Goal: Task Accomplishment & Management: Manage account settings

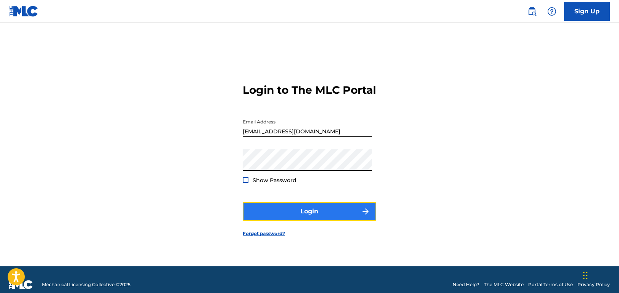
click at [325, 214] on button "Login" at bounding box center [310, 211] width 134 height 19
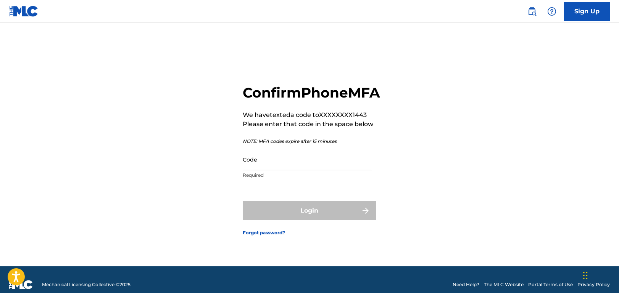
click at [314, 169] on input "Code" at bounding box center [307, 160] width 129 height 22
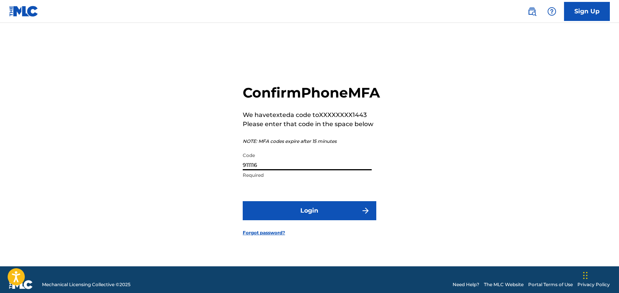
type input "911116"
click at [243, 201] on button "Login" at bounding box center [310, 210] width 134 height 19
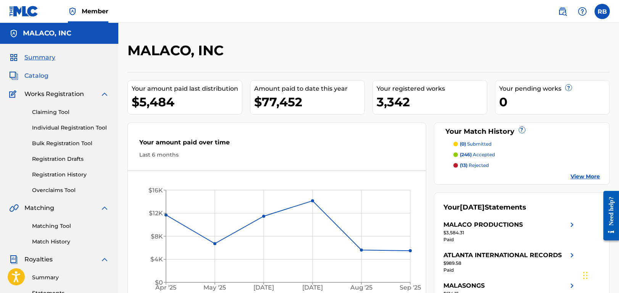
click at [35, 77] on span "Catalog" at bounding box center [36, 75] width 24 height 9
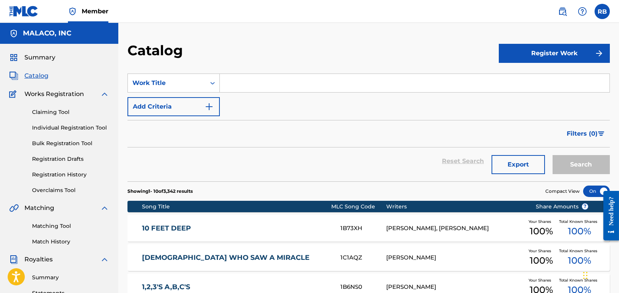
click at [237, 88] on input "Search Form" at bounding box center [414, 83] width 389 height 18
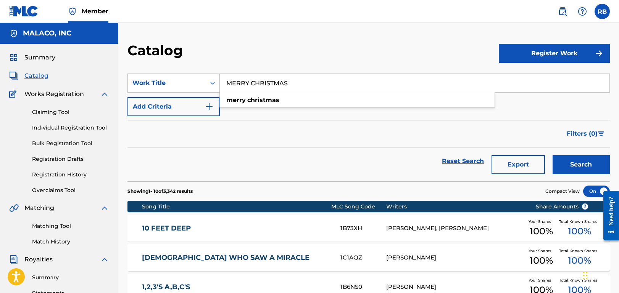
type input "MERRY CHRISTMAS"
click at [552, 155] on button "Search" at bounding box center [580, 164] width 57 height 19
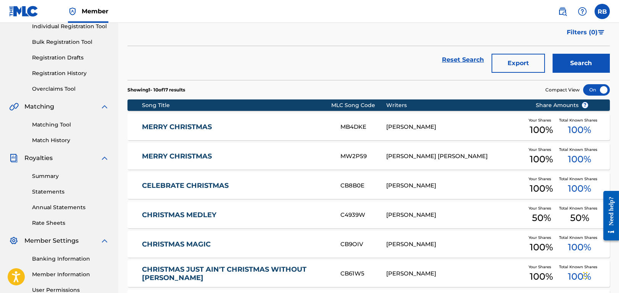
scroll to position [114, 0]
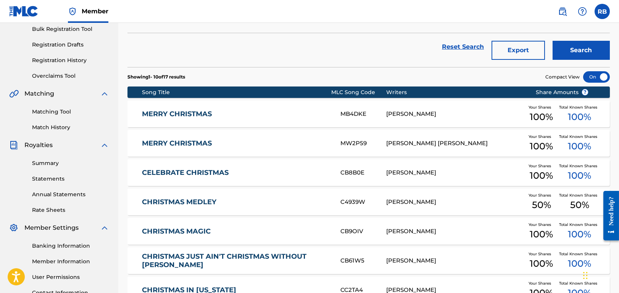
click at [188, 144] on link "MERRY CHRISTMAS" at bounding box center [236, 143] width 188 height 9
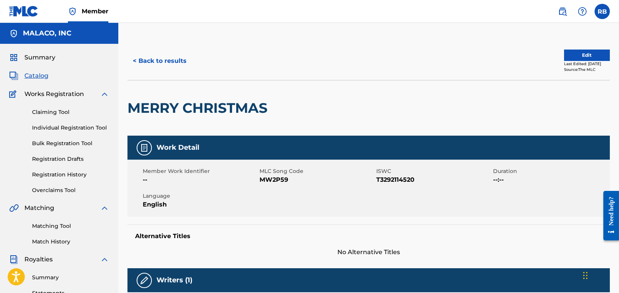
click at [278, 180] on span "MW2P59" at bounding box center [316, 179] width 115 height 9
copy span "MW2P59"
click at [158, 59] on button "< Back to results" at bounding box center [159, 60] width 64 height 19
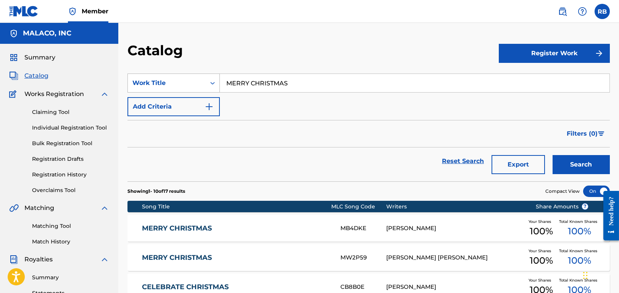
drag, startPoint x: 227, startPoint y: 82, endPoint x: 204, endPoint y: 78, distance: 22.5
click at [204, 78] on div "SearchWithCriteria76520930-4e85-4130-80da-6fd059306b92 Work Title MERRY CHRISTM…" at bounding box center [368, 83] width 482 height 19
type input "PULL US THROUGH"
click at [552, 155] on button "Search" at bounding box center [580, 164] width 57 height 19
click at [207, 227] on link "PULL US THROUGH" at bounding box center [236, 228] width 188 height 9
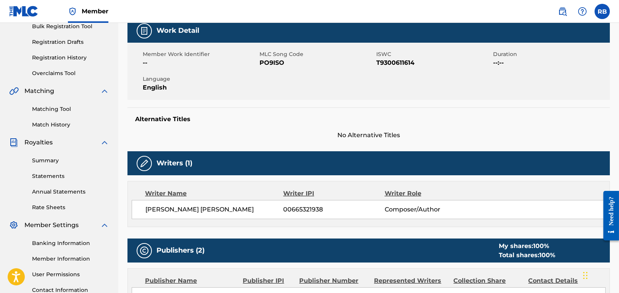
scroll to position [114, 0]
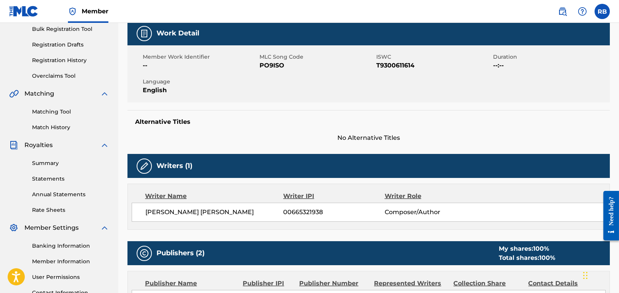
click at [277, 63] on span "PO9ISO" at bounding box center [316, 65] width 115 height 9
copy span "PO9ISO"
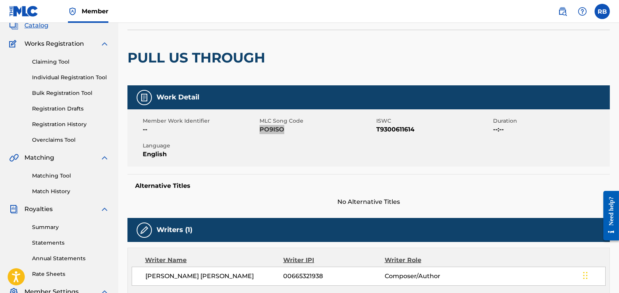
scroll to position [0, 0]
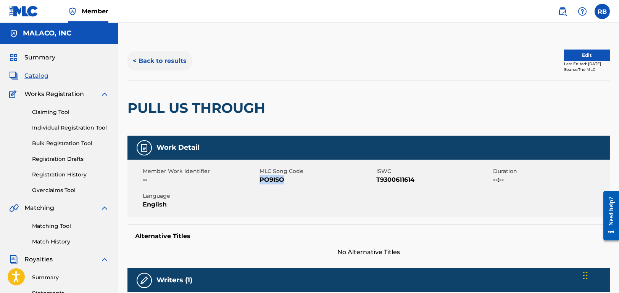
click at [165, 58] on button "< Back to results" at bounding box center [159, 60] width 64 height 19
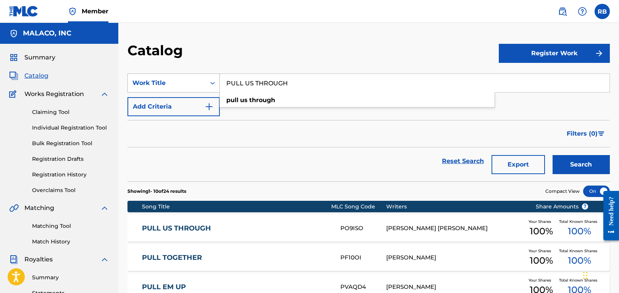
drag, startPoint x: 280, startPoint y: 85, endPoint x: 199, endPoint y: 73, distance: 81.3
click at [199, 74] on div "SearchWithCriteria76520930-4e85-4130-80da-6fd059306b92 Work Title PULL US THROU…" at bounding box center [368, 83] width 482 height 19
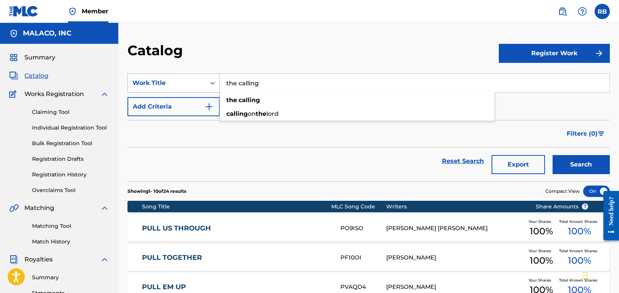
type input "the calling"
click at [552, 155] on button "Search" at bounding box center [580, 164] width 57 height 19
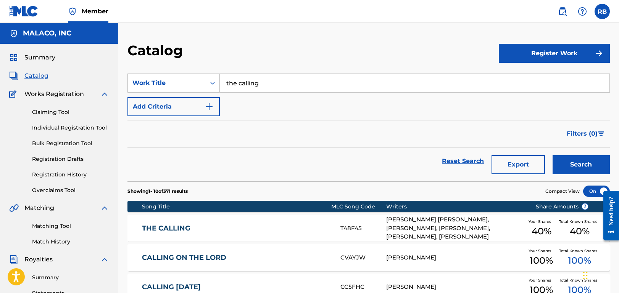
click at [201, 232] on link "THE CALLING" at bounding box center [236, 228] width 188 height 9
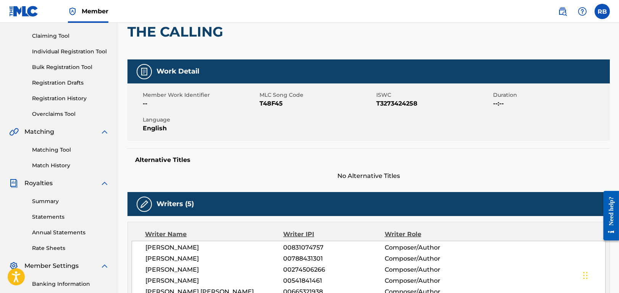
scroll to position [76, 0]
click at [271, 106] on span "T48F45" at bounding box center [316, 103] width 115 height 9
copy span "T48F45"
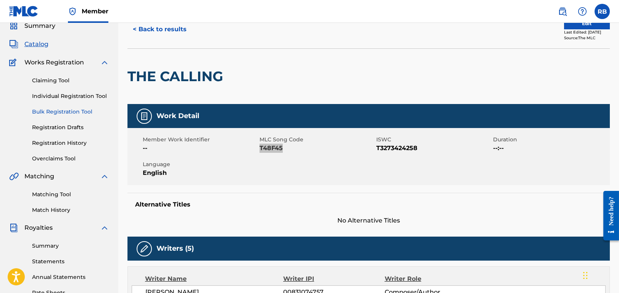
scroll to position [0, 0]
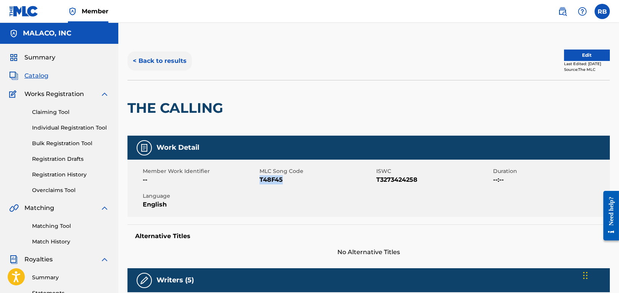
click at [172, 59] on button "< Back to results" at bounding box center [159, 60] width 64 height 19
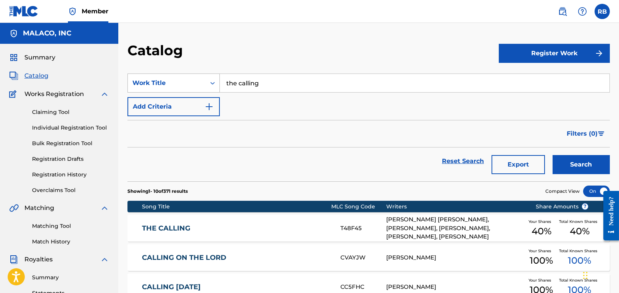
drag, startPoint x: 280, startPoint y: 87, endPoint x: 208, endPoint y: 86, distance: 71.7
click at [149, 77] on div "SearchWithCriteria76520930-4e85-4130-80da-6fd059306b92 Work Title the calling" at bounding box center [368, 83] width 482 height 19
paste input "I24I9R"
type input "I24I9R"
click at [578, 165] on button "Search" at bounding box center [580, 164] width 57 height 19
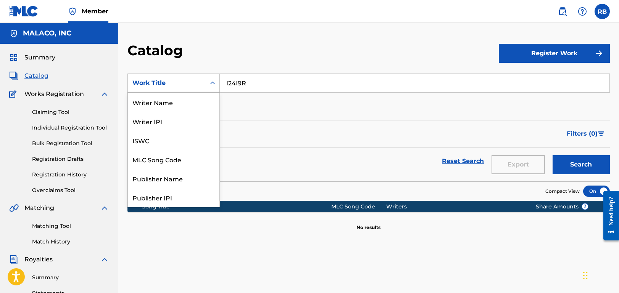
click at [175, 83] on div "Work Title" at bounding box center [166, 83] width 69 height 9
click at [177, 158] on div "MLC Song Code" at bounding box center [174, 159] width 92 height 19
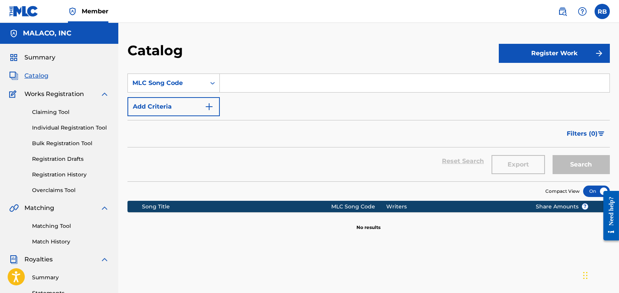
drag, startPoint x: 250, startPoint y: 84, endPoint x: 245, endPoint y: 78, distance: 7.3
click at [246, 79] on input "Search Form" at bounding box center [414, 83] width 389 height 18
paste input "I24I9R"
type input "I24I9R"
click at [570, 163] on button "Search" at bounding box center [580, 164] width 57 height 19
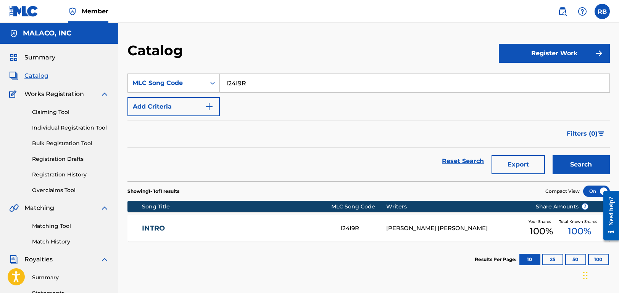
click at [174, 229] on link "INTRO" at bounding box center [236, 228] width 188 height 9
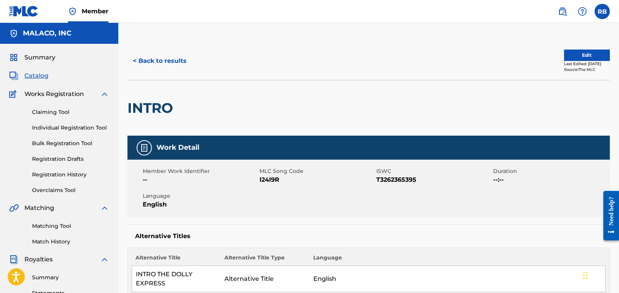
click at [270, 179] on span "I24I9R" at bounding box center [316, 179] width 115 height 9
copy span "I24I9R"
click at [162, 62] on button "< Back to results" at bounding box center [159, 60] width 64 height 19
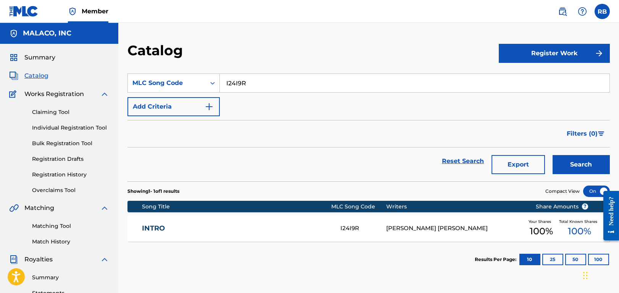
drag, startPoint x: 166, startPoint y: 78, endPoint x: 257, endPoint y: 78, distance: 90.8
click at [182, 76] on div "SearchWithCriteria280e90c9-0519-41a6-be2d-292258788be5 MLC Song Code I24I9R" at bounding box center [368, 83] width 482 height 19
paste input "GG2H7I"
type input "GG2H7I"
click at [579, 160] on button "Search" at bounding box center [580, 164] width 57 height 19
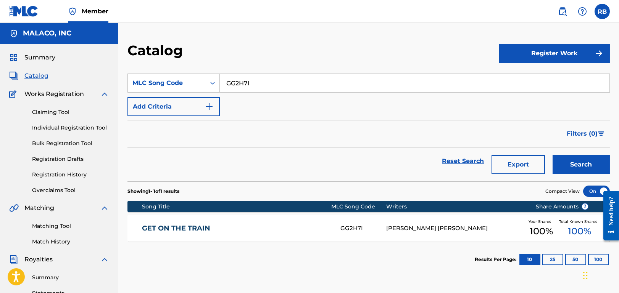
click at [200, 228] on link "GET ON THE TRAIN" at bounding box center [236, 228] width 188 height 9
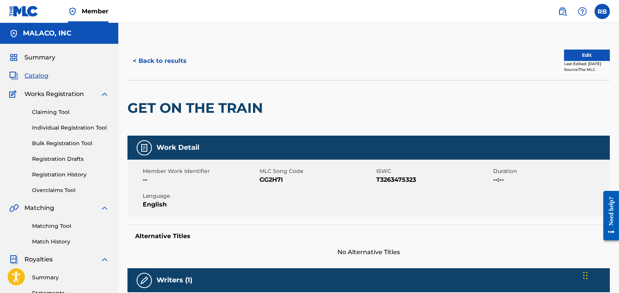
click at [268, 176] on span "GG2H7I" at bounding box center [316, 179] width 115 height 9
copy span "GG2H7I"
click at [175, 58] on button "< Back to results" at bounding box center [159, 60] width 64 height 19
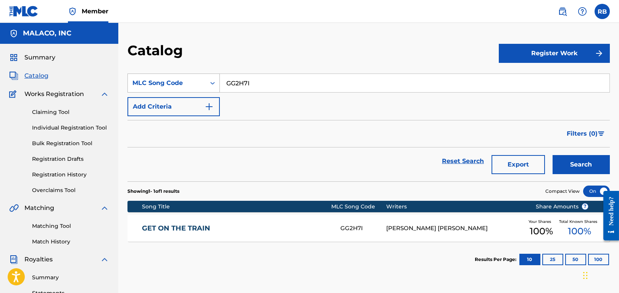
drag, startPoint x: 183, startPoint y: 78, endPoint x: 195, endPoint y: 80, distance: 12.4
click at [182, 77] on div "SearchWithCriteria280e90c9-0519-41a6-be2d-292258788be5 MLC Song Code GG2H7I" at bounding box center [368, 83] width 482 height 19
paste input "S500GG"
type input "S500GG"
click at [576, 166] on button "Search" at bounding box center [580, 164] width 57 height 19
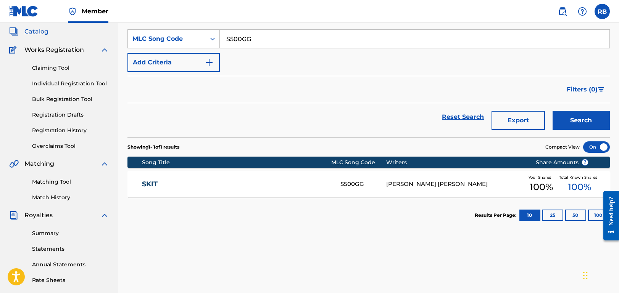
scroll to position [153, 0]
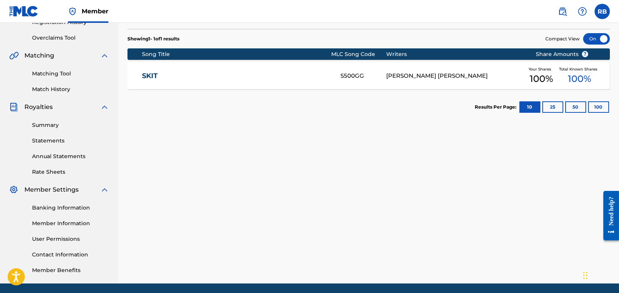
click at [153, 72] on link "SKIT" at bounding box center [236, 76] width 188 height 9
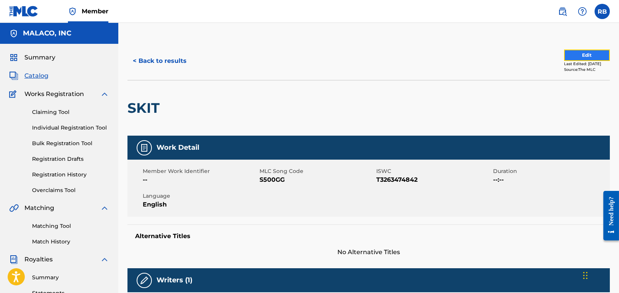
click at [572, 55] on button "Edit" at bounding box center [587, 55] width 46 height 11
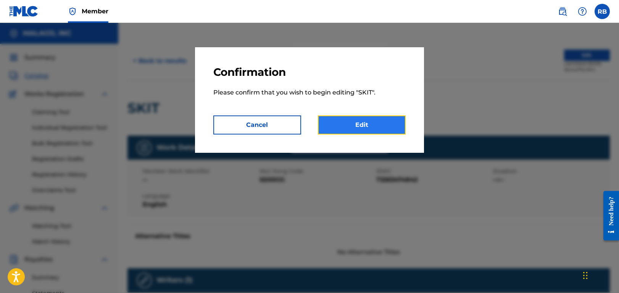
click at [357, 126] on link "Edit" at bounding box center [362, 125] width 88 height 19
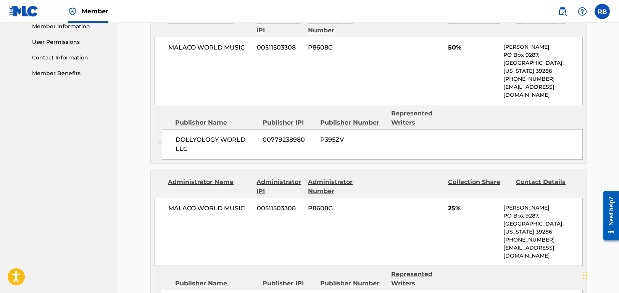
scroll to position [121, 0]
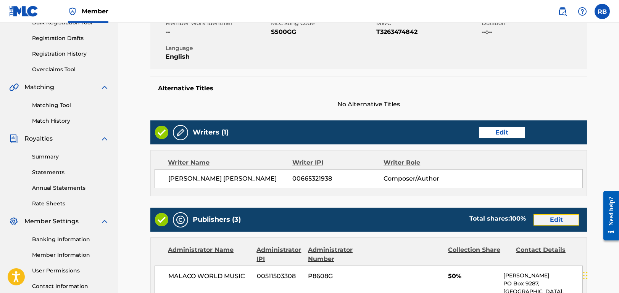
click at [558, 218] on link "Edit" at bounding box center [556, 219] width 46 height 11
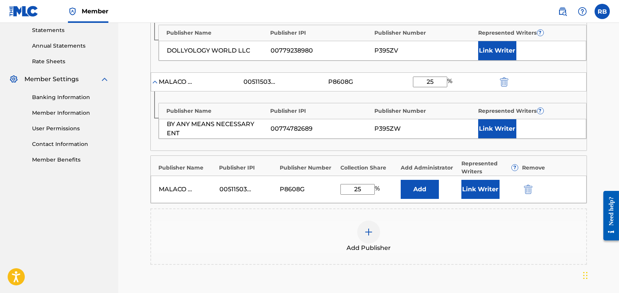
scroll to position [267, 0]
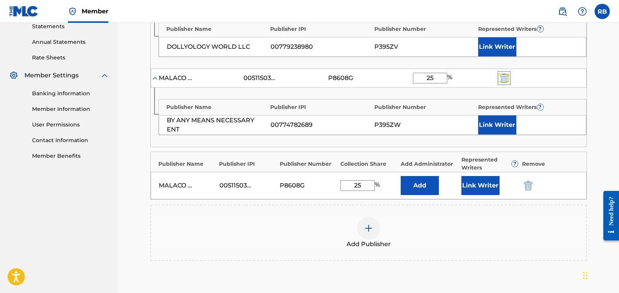
click at [505, 76] on img "submit" at bounding box center [504, 78] width 8 height 9
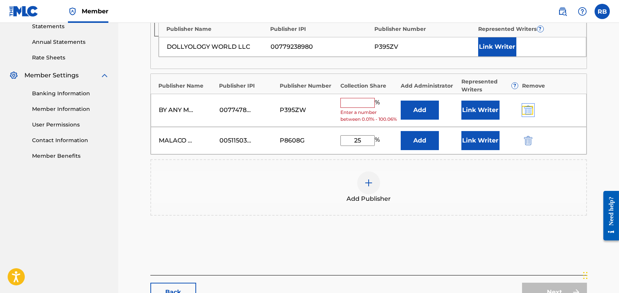
click at [529, 112] on img "submit" at bounding box center [528, 110] width 8 height 9
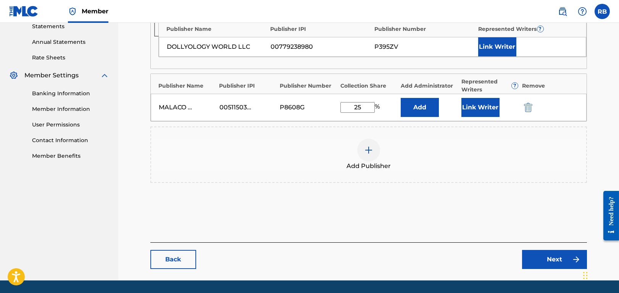
drag, startPoint x: 368, startPoint y: 105, endPoint x: 320, endPoint y: 106, distance: 48.8
click at [320, 104] on div "MALACO WORLD MUSIC 00511503308 P8608G 25 % Add Link Writer" at bounding box center [369, 107] width 436 height 27
type input "50"
click at [580, 214] on div "Add Publishers & Shares Enter your publisher(s)/administrator(s). SKIT Publishe…" at bounding box center [368, 63] width 436 height 360
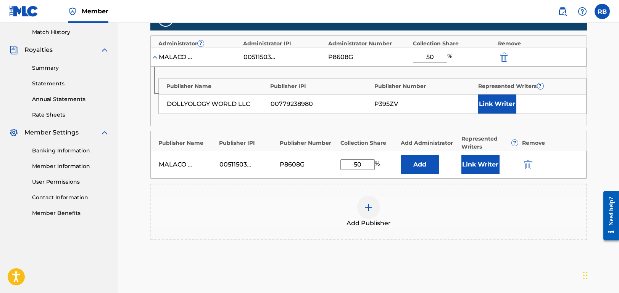
scroll to position [114, 0]
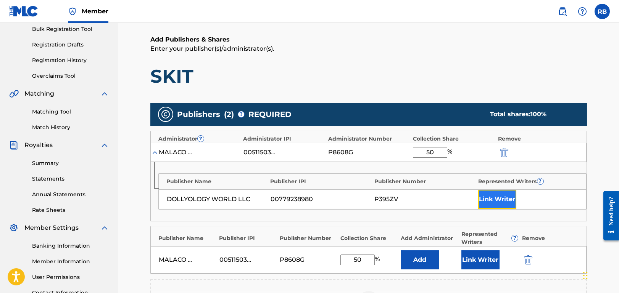
click at [492, 197] on button "Link Writer" at bounding box center [497, 199] width 38 height 19
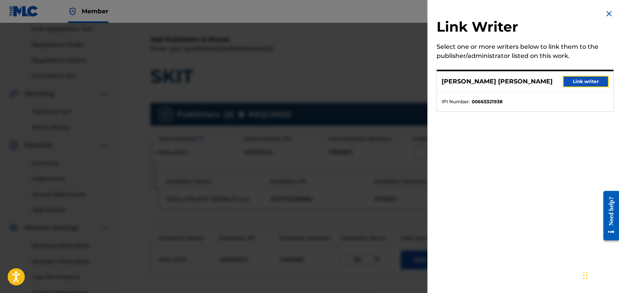
click at [587, 80] on button "Link writer" at bounding box center [586, 81] width 46 height 11
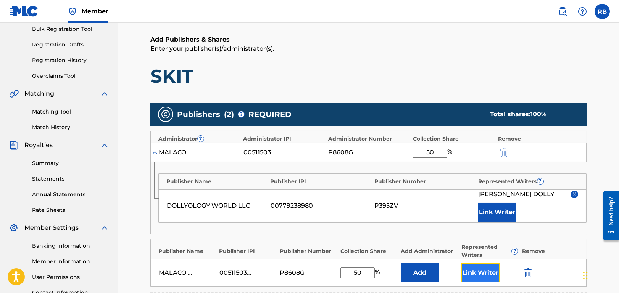
click at [483, 272] on button "Link Writer" at bounding box center [480, 273] width 38 height 19
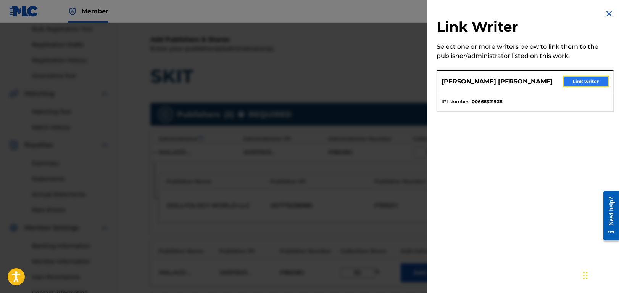
click at [587, 80] on button "Link writer" at bounding box center [586, 81] width 46 height 11
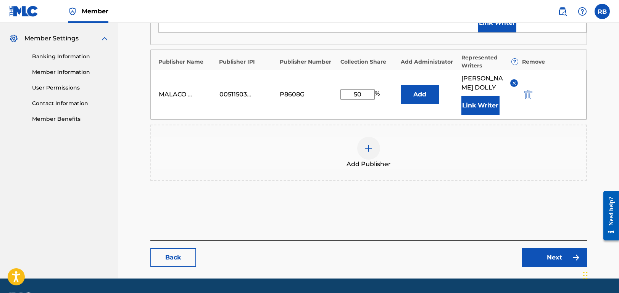
scroll to position [333, 0]
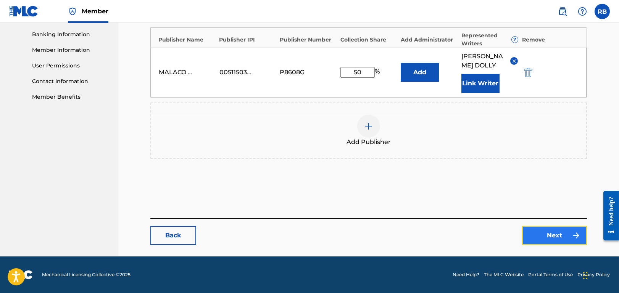
click at [558, 233] on link "Next" at bounding box center [554, 235] width 65 height 19
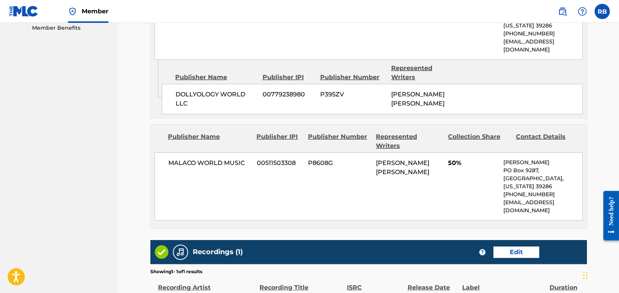
scroll to position [459, 0]
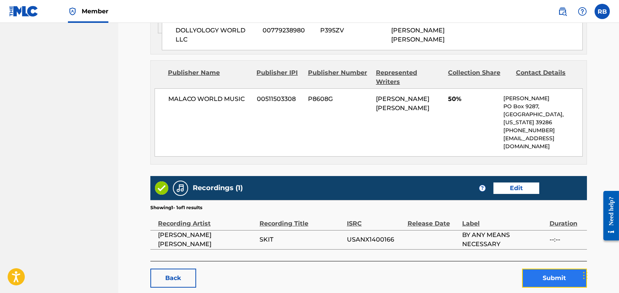
click at [553, 269] on button "Submit" at bounding box center [554, 278] width 65 height 19
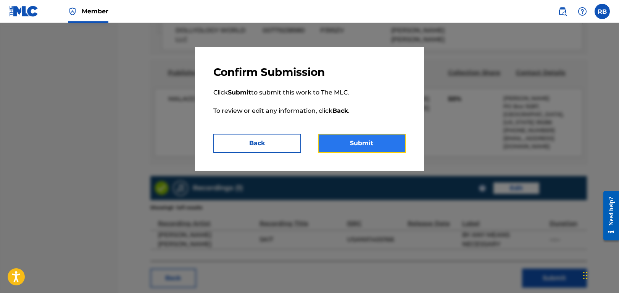
click at [358, 142] on button "Submit" at bounding box center [362, 143] width 88 height 19
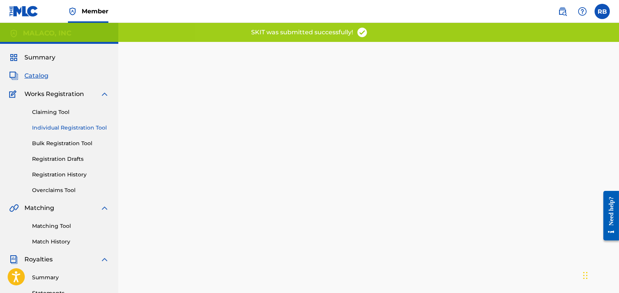
click at [53, 127] on link "Individual Registration Tool" at bounding box center [70, 128] width 77 height 8
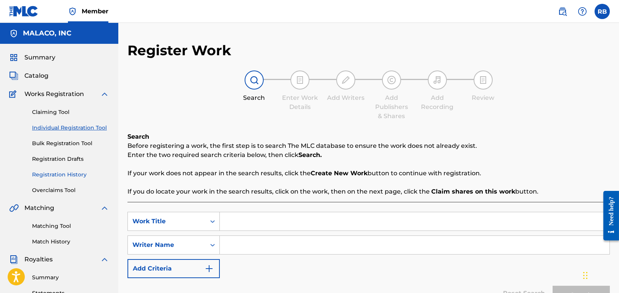
click at [58, 173] on link "Registration History" at bounding box center [70, 175] width 77 height 8
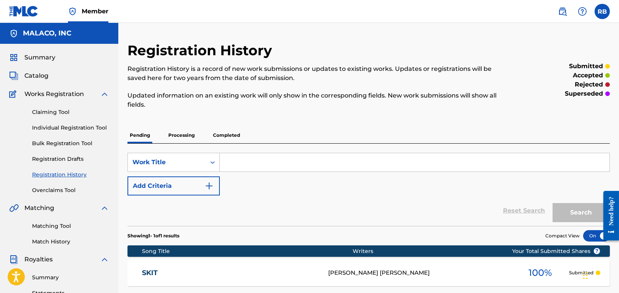
click at [180, 135] on p "Processing" at bounding box center [181, 135] width 31 height 16
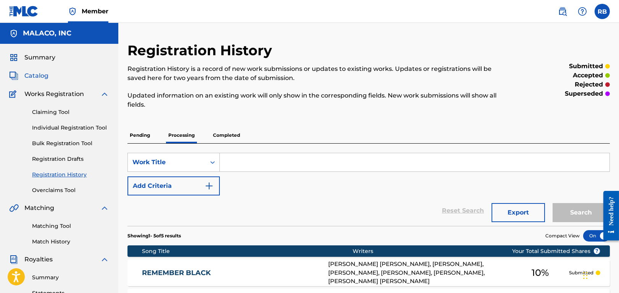
click at [47, 79] on span "Catalog" at bounding box center [36, 75] width 24 height 9
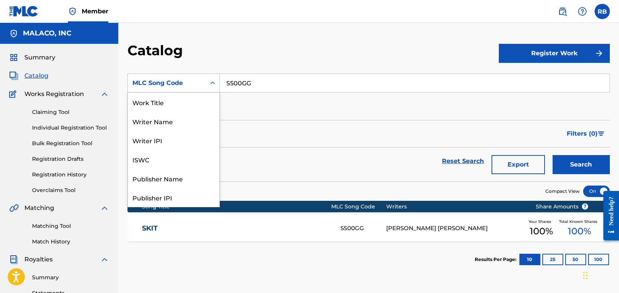
click at [190, 82] on div "MLC Song Code" at bounding box center [166, 83] width 69 height 9
drag, startPoint x: 180, startPoint y: 101, endPoint x: 223, endPoint y: 97, distance: 43.3
click at [180, 101] on div "Work Title" at bounding box center [174, 102] width 92 height 19
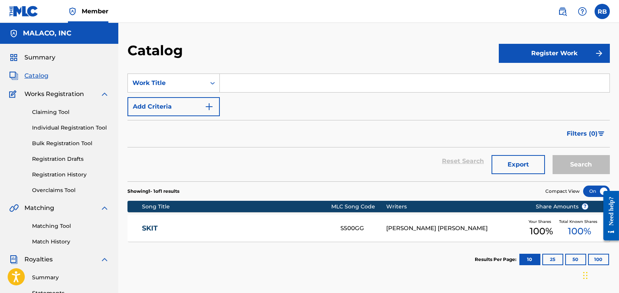
click at [291, 81] on input "Search Form" at bounding box center [414, 83] width 389 height 18
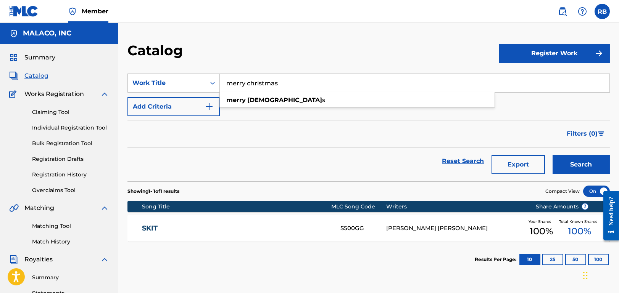
type input "merry christmas"
click at [552, 155] on button "Search" at bounding box center [580, 164] width 57 height 19
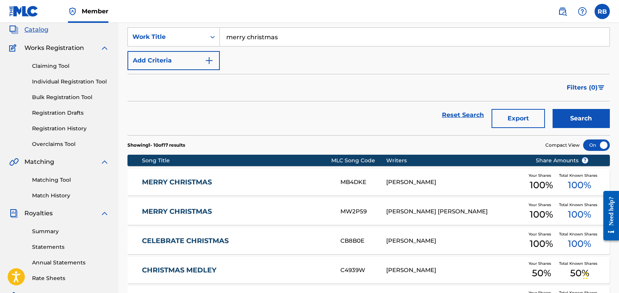
scroll to position [114, 0]
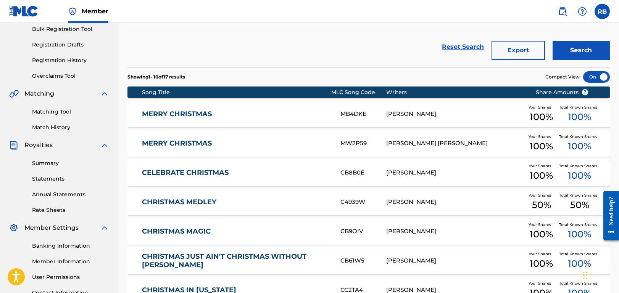
click at [199, 145] on link "MERRY CHRISTMAS" at bounding box center [236, 143] width 188 height 9
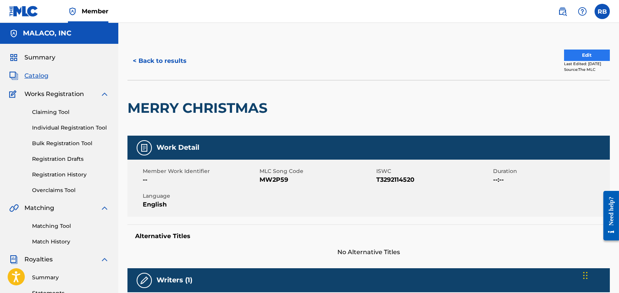
click at [572, 49] on div "< Back to results Edit Last Edited: [DATE] Source: The MLC" at bounding box center [368, 61] width 482 height 38
click at [574, 53] on button "Edit" at bounding box center [587, 55] width 46 height 11
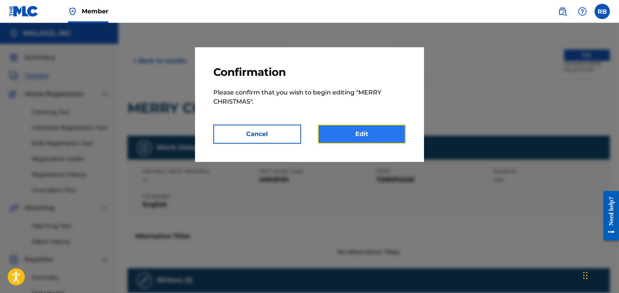
click at [352, 136] on link "Edit" at bounding box center [362, 134] width 88 height 19
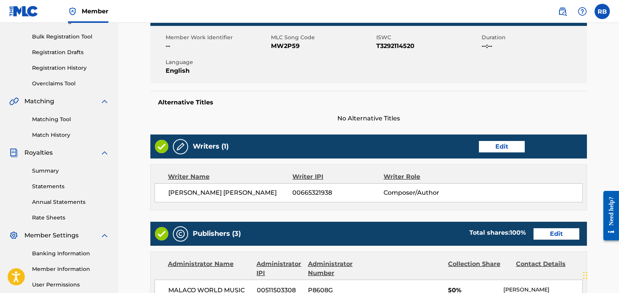
scroll to position [229, 0]
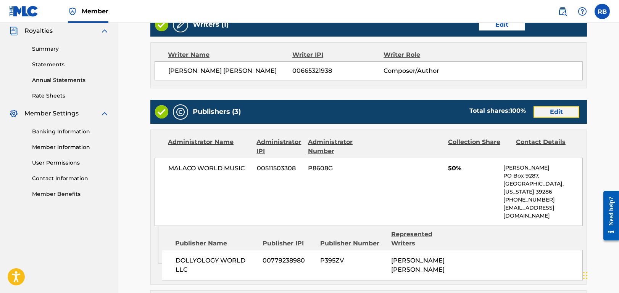
click at [560, 110] on link "Edit" at bounding box center [556, 111] width 46 height 11
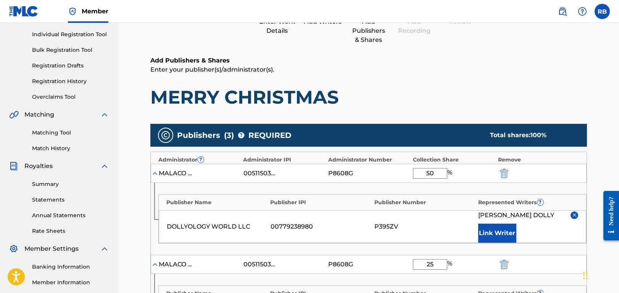
scroll to position [153, 0]
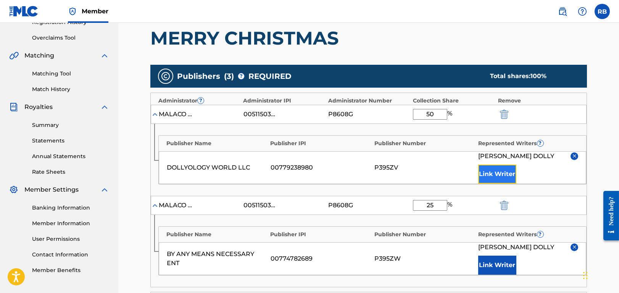
click at [494, 171] on button "Link Writer" at bounding box center [497, 174] width 38 height 19
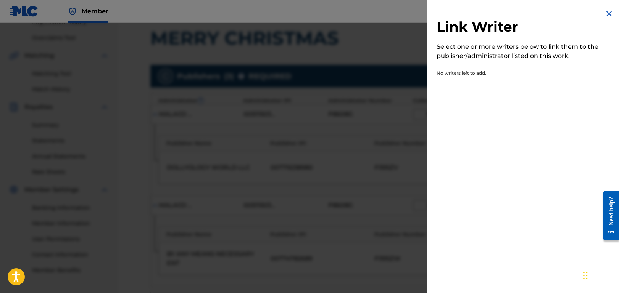
click at [604, 13] on img at bounding box center [608, 13] width 9 height 9
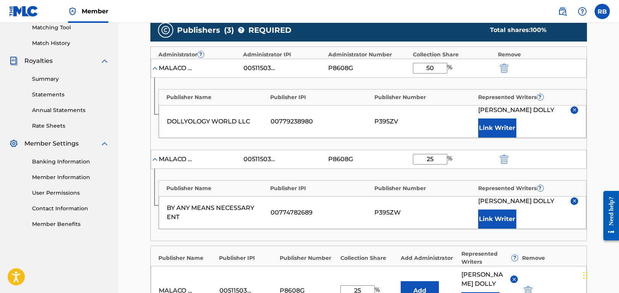
scroll to position [229, 0]
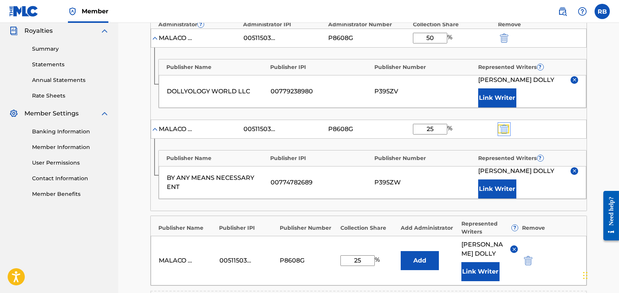
click at [504, 125] on img "submit" at bounding box center [504, 129] width 8 height 9
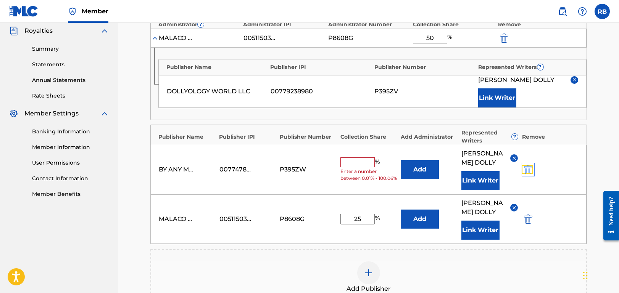
click at [527, 174] on img "submit" at bounding box center [528, 169] width 8 height 9
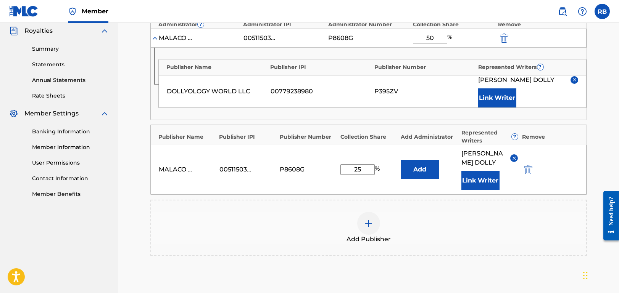
drag, startPoint x: 367, startPoint y: 172, endPoint x: 354, endPoint y: 172, distance: 12.2
click at [354, 172] on input "25" at bounding box center [357, 169] width 34 height 11
type input "50"
click at [470, 238] on div "Add Publisher" at bounding box center [368, 228] width 435 height 32
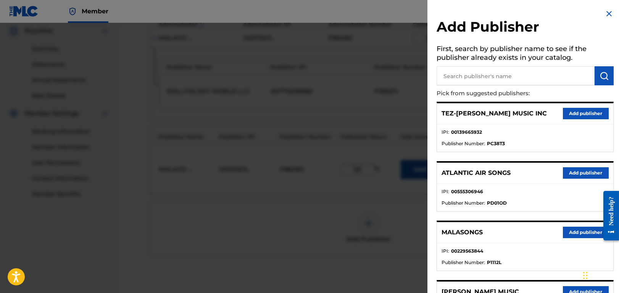
click at [205, 240] on div at bounding box center [309, 169] width 619 height 293
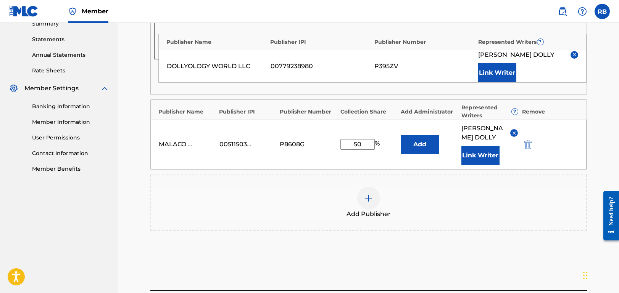
scroll to position [305, 0]
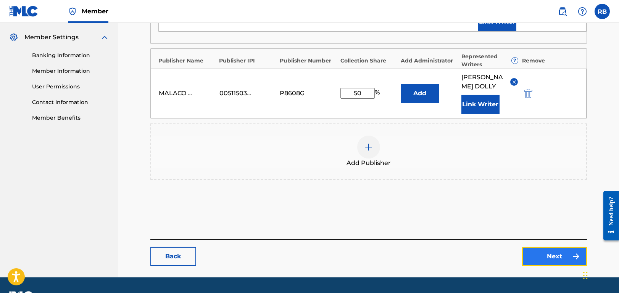
click at [562, 265] on link "Next" at bounding box center [554, 256] width 65 height 19
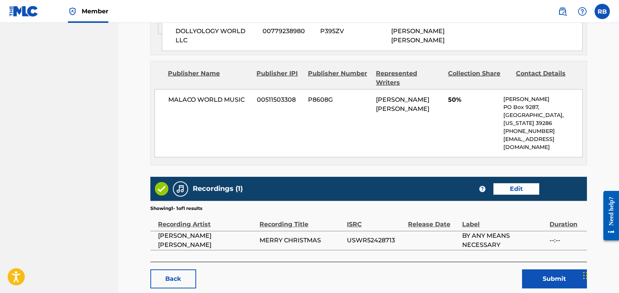
scroll to position [459, 0]
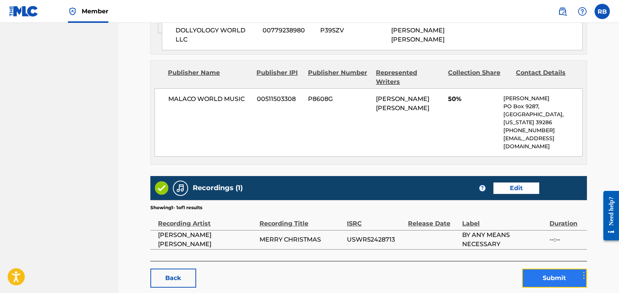
click at [553, 269] on button "Submit" at bounding box center [554, 278] width 65 height 19
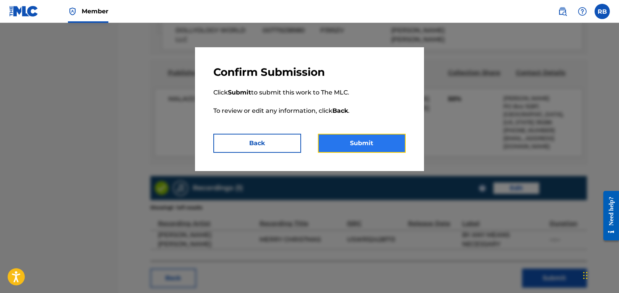
click at [371, 144] on button "Submit" at bounding box center [362, 143] width 88 height 19
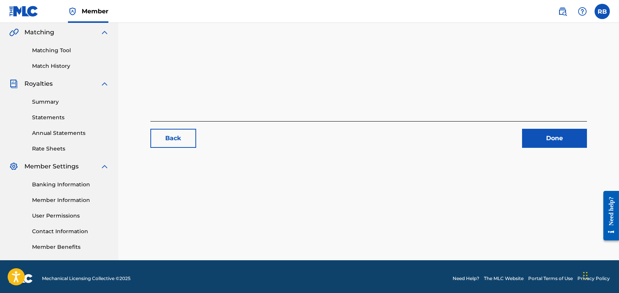
scroll to position [179, 0]
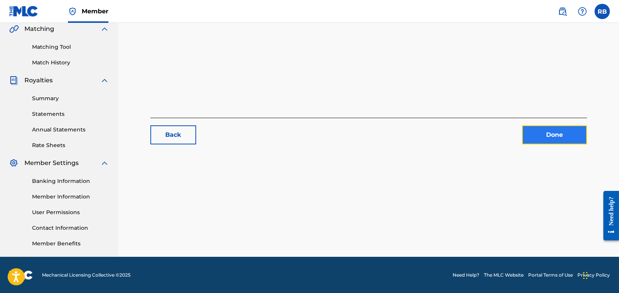
click at [546, 134] on link "Done" at bounding box center [554, 134] width 65 height 19
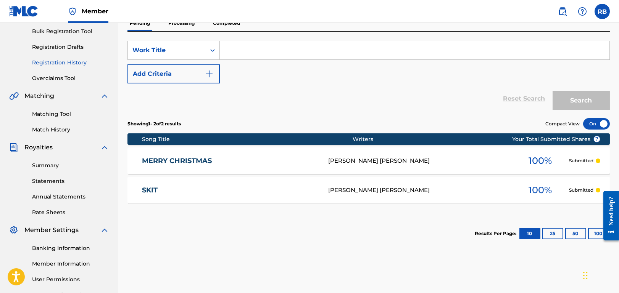
scroll to position [114, 0]
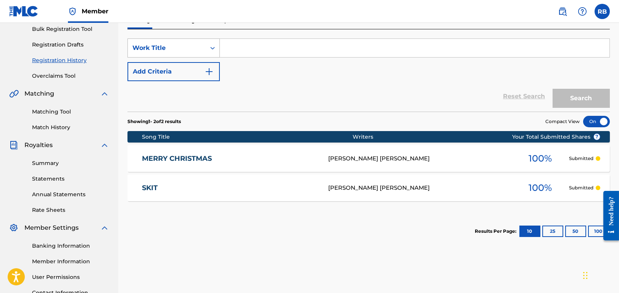
click at [211, 45] on icon "Search Form" at bounding box center [213, 48] width 8 height 8
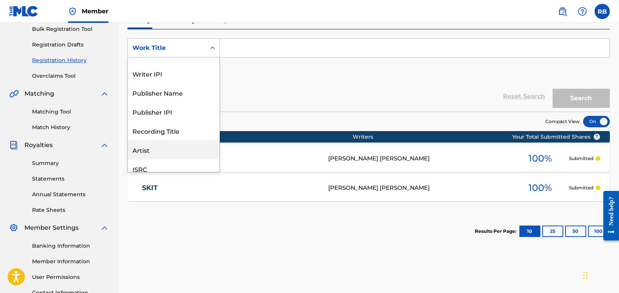
scroll to position [0, 0]
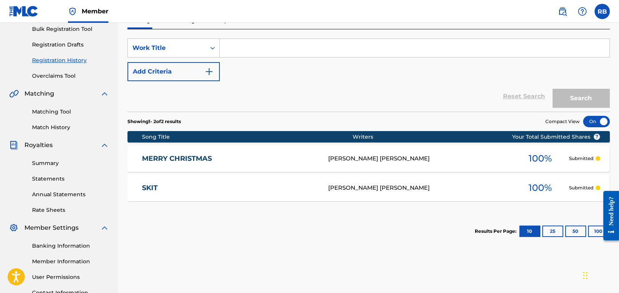
click at [305, 79] on div "SearchWithCriteria12560a93-9b37-4106-8b70-9adc068c96bc Work Title Add Criteria" at bounding box center [368, 60] width 482 height 43
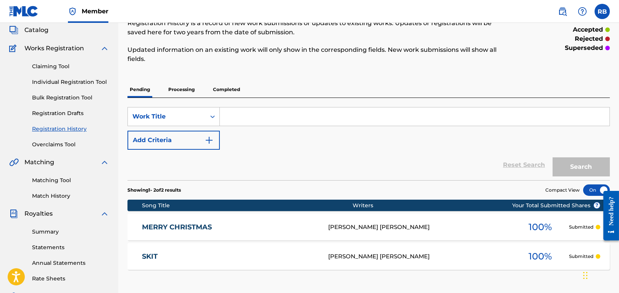
scroll to position [38, 0]
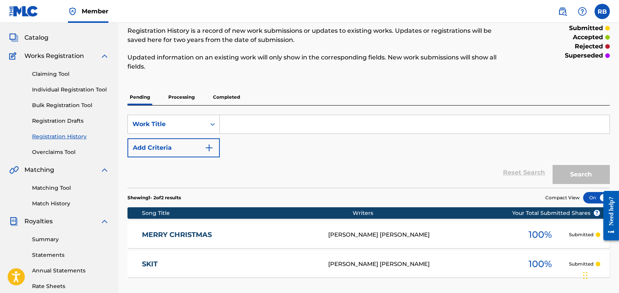
click at [195, 237] on link "MERRY CHRISTMAS" at bounding box center [230, 235] width 176 height 9
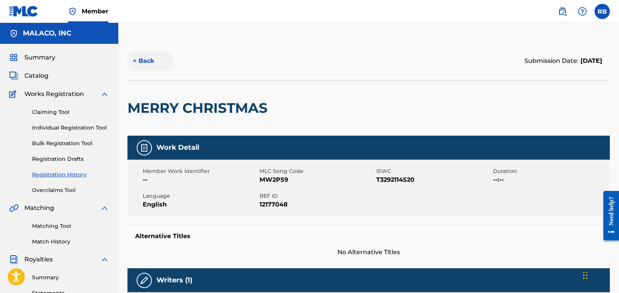
click at [141, 60] on button "< Back" at bounding box center [150, 60] width 46 height 19
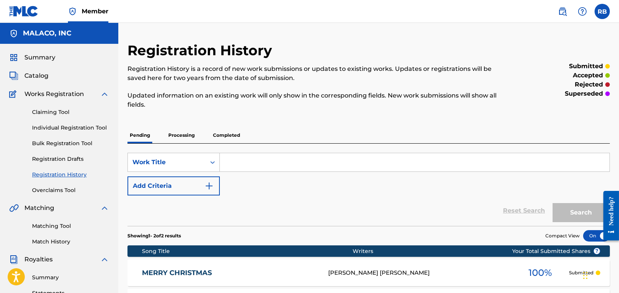
scroll to position [38, 0]
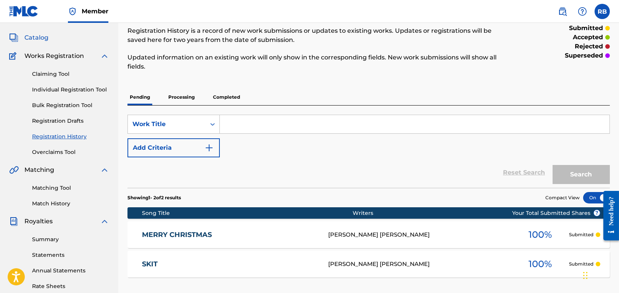
click at [40, 37] on span "Catalog" at bounding box center [36, 37] width 24 height 9
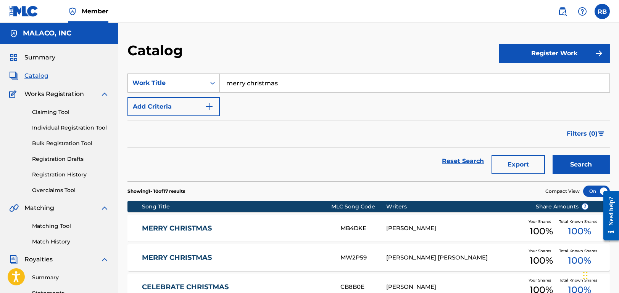
drag, startPoint x: 301, startPoint y: 85, endPoint x: 190, endPoint y: 80, distance: 110.3
click at [190, 80] on div "SearchWithCriteriabfe1d0ec-064f-4463-b26f-2b0f7820de9f Work Title merry christm…" at bounding box center [368, 83] width 482 height 19
paste input "S500GG"
type input "S500GG"
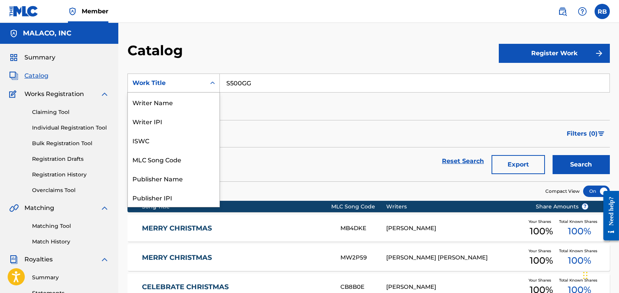
click at [206, 82] on div "Search Form" at bounding box center [213, 83] width 14 height 14
click at [187, 156] on div "MLC Song Code" at bounding box center [174, 159] width 92 height 19
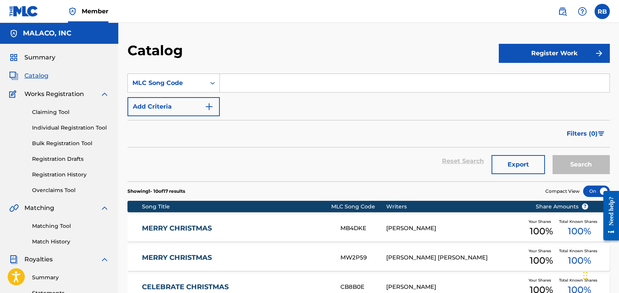
click at [253, 82] on input "Search Form" at bounding box center [414, 83] width 389 height 18
paste input "S500GG"
click at [579, 161] on button "Search" at bounding box center [580, 164] width 57 height 19
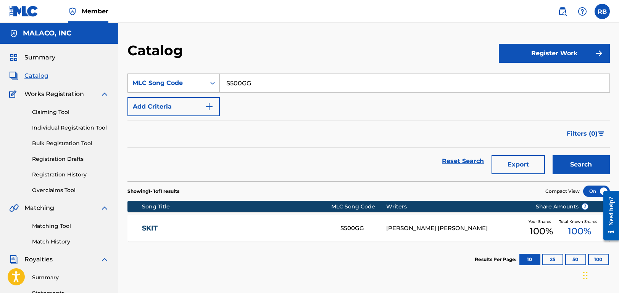
click at [173, 85] on div "SearchWithCriteriade5e2fb2-0b71-422f-bbfa-20a2df357669 MLC Song Code S500GG" at bounding box center [368, 83] width 482 height 19
paste input "W51QX1"
type input "W51QX1"
click at [582, 163] on button "Search" at bounding box center [580, 164] width 57 height 19
click at [169, 229] on link "WAITING" at bounding box center [236, 228] width 188 height 9
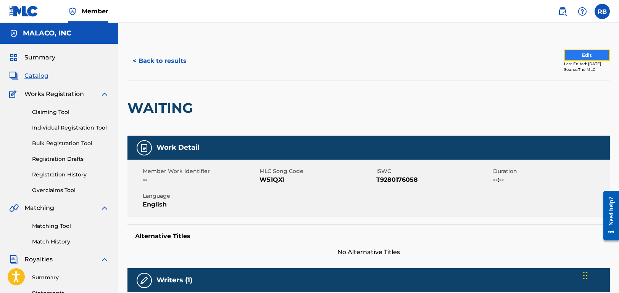
click at [579, 53] on button "Edit" at bounding box center [587, 55] width 46 height 11
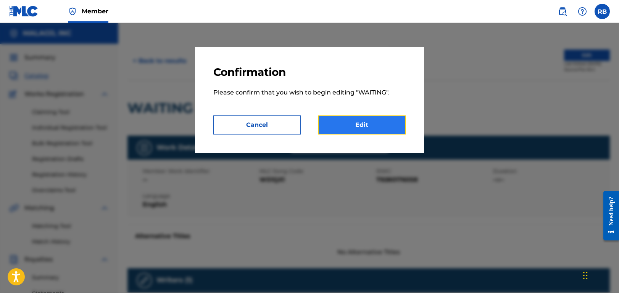
click at [361, 127] on link "Edit" at bounding box center [362, 125] width 88 height 19
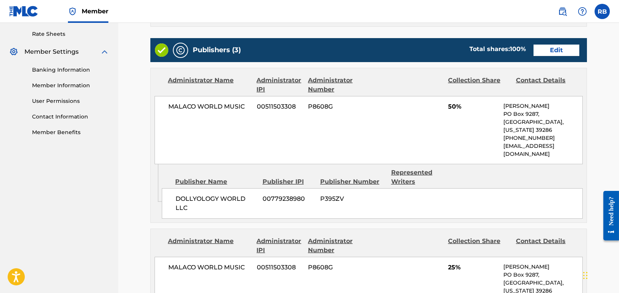
scroll to position [191, 0]
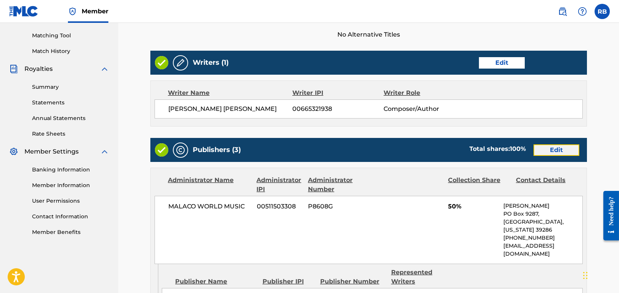
click at [560, 146] on link "Edit" at bounding box center [556, 150] width 46 height 11
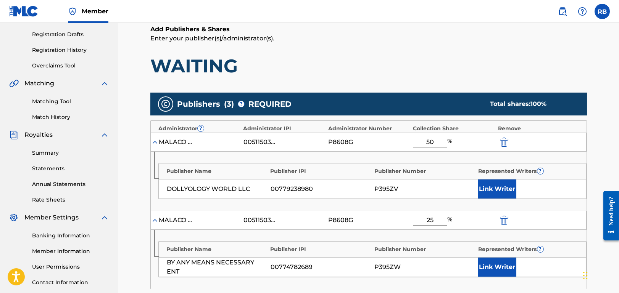
scroll to position [229, 0]
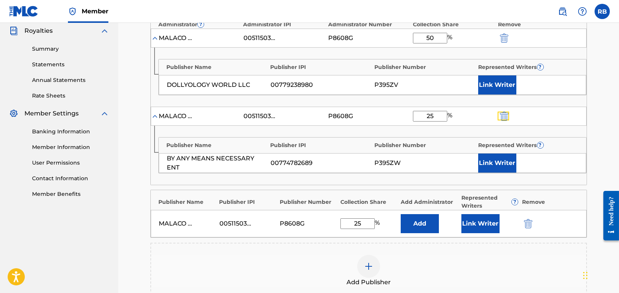
click at [503, 115] on img "submit" at bounding box center [504, 116] width 8 height 9
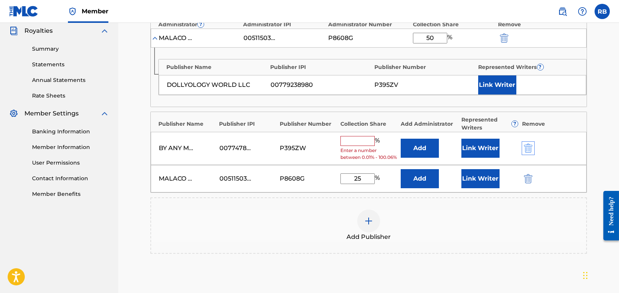
click at [523, 149] on div "BY ANY MEANS NECESSARY ENT 00774782689 P395ZW % Enter a number between 0.01% - …" at bounding box center [369, 148] width 436 height 33
click at [526, 149] on img "submit" at bounding box center [528, 148] width 8 height 9
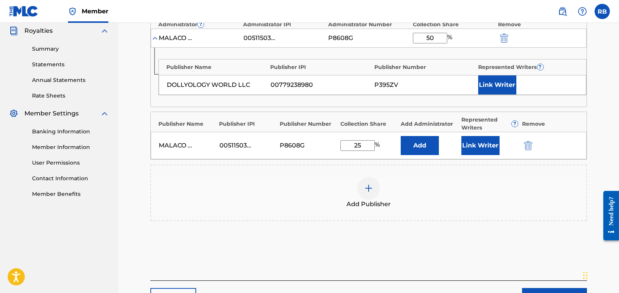
drag, startPoint x: 360, startPoint y: 147, endPoint x: 353, endPoint y: 147, distance: 6.9
click at [352, 148] on input "25" at bounding box center [357, 145] width 34 height 11
type input "50"
click at [552, 261] on div "Add Publishers & Shares Enter your publisher(s)/administrator(s). WAITING Publi…" at bounding box center [368, 101] width 436 height 360
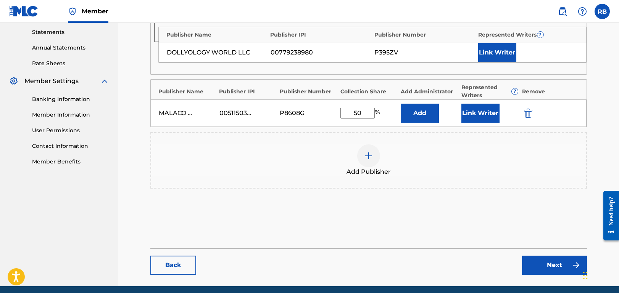
scroll to position [289, 0]
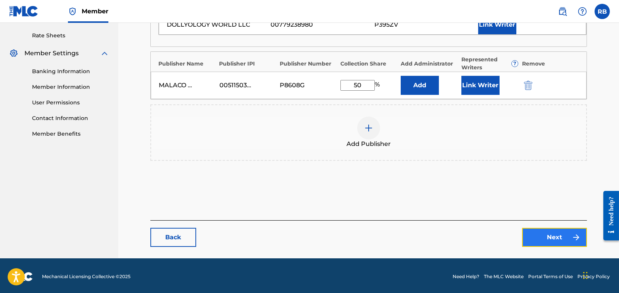
click at [542, 231] on link "Next" at bounding box center [554, 237] width 65 height 19
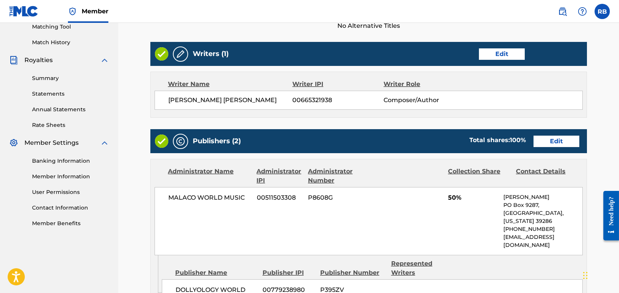
scroll to position [305, 0]
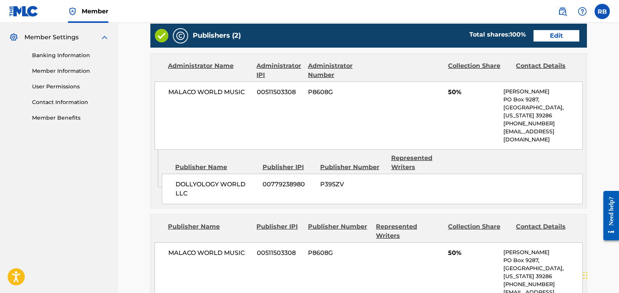
click at [530, 46] on div "Publishers (2) Total shares: 100 % Edit" at bounding box center [368, 36] width 436 height 24
click at [558, 35] on link "Edit" at bounding box center [556, 35] width 46 height 11
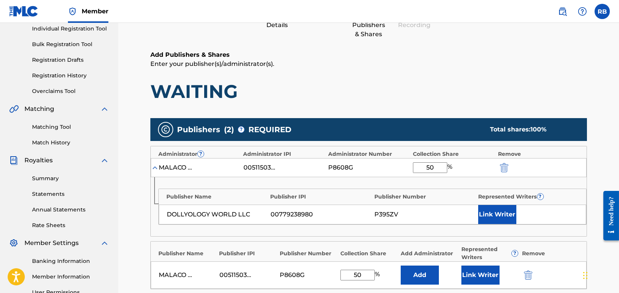
scroll to position [153, 0]
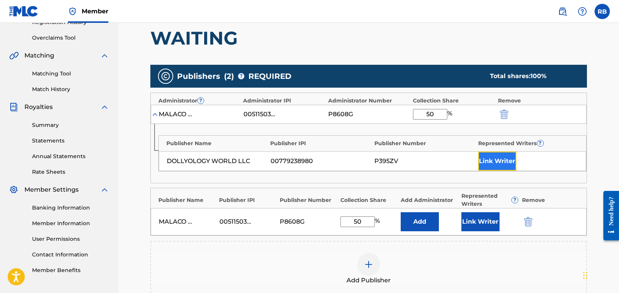
click at [504, 159] on button "Link Writer" at bounding box center [497, 161] width 38 height 19
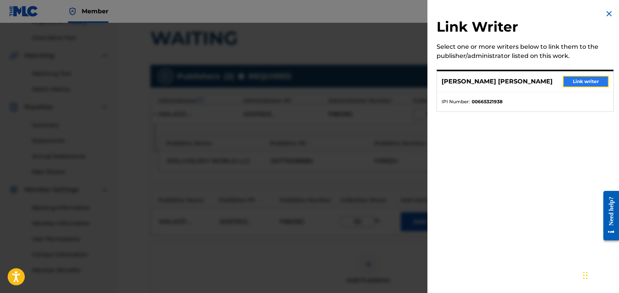
click at [577, 82] on button "Link writer" at bounding box center [586, 81] width 46 height 11
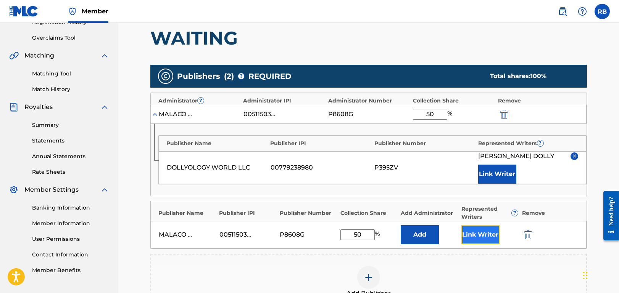
click at [480, 235] on button "Link Writer" at bounding box center [480, 234] width 38 height 19
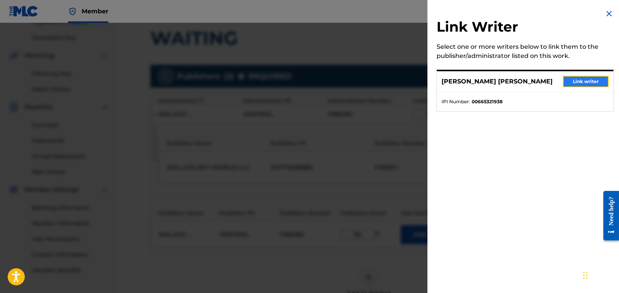
click at [576, 77] on button "Link writer" at bounding box center [586, 81] width 46 height 11
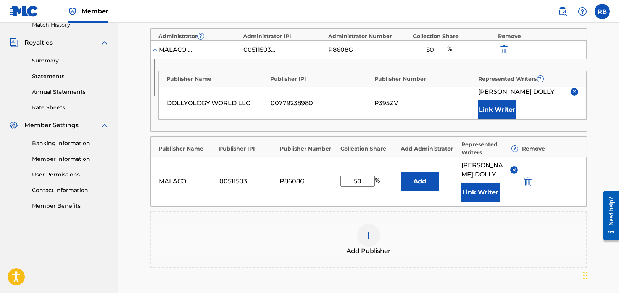
scroll to position [305, 0]
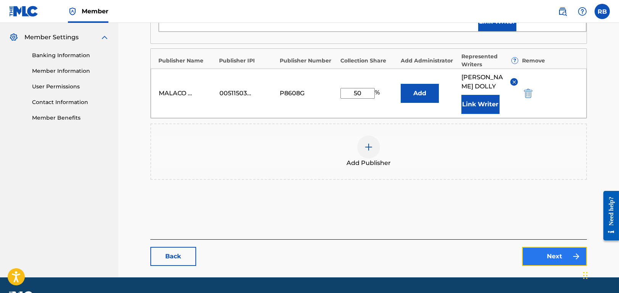
click at [552, 266] on link "Next" at bounding box center [554, 256] width 65 height 19
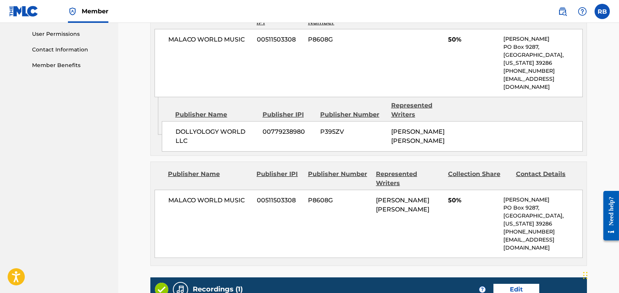
scroll to position [420, 0]
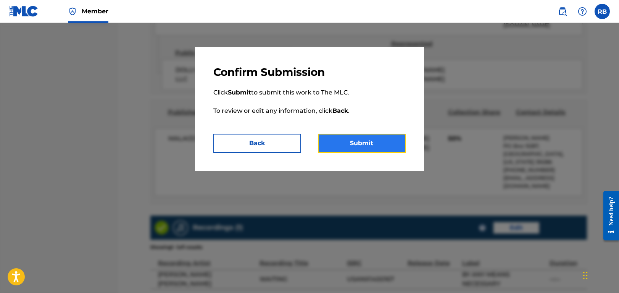
click at [365, 143] on button "Submit" at bounding box center [362, 143] width 88 height 19
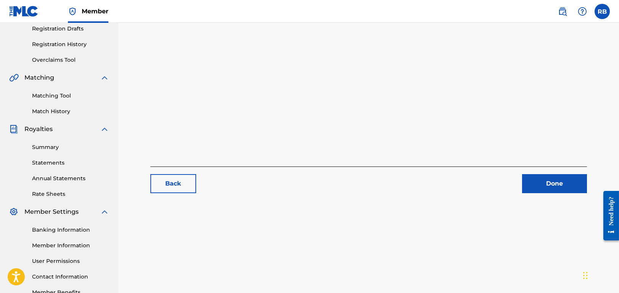
scroll to position [179, 0]
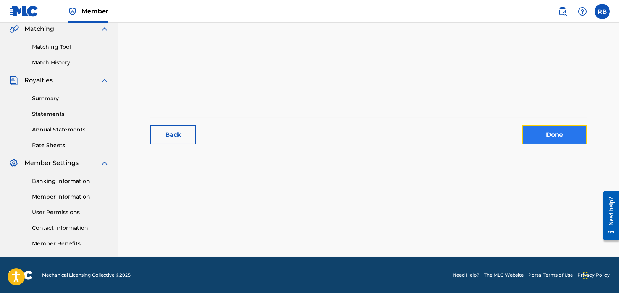
click at [557, 136] on link "Done" at bounding box center [554, 134] width 65 height 19
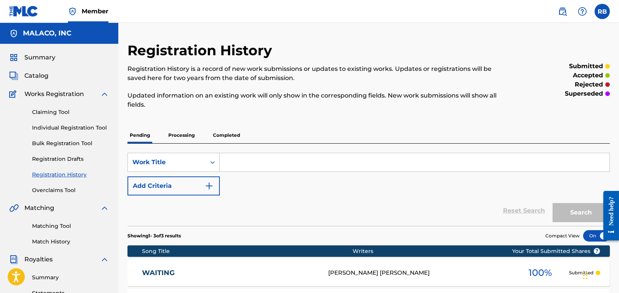
click at [48, 174] on link "Registration History" at bounding box center [70, 175] width 77 height 8
click at [32, 76] on span "Catalog" at bounding box center [36, 75] width 24 height 9
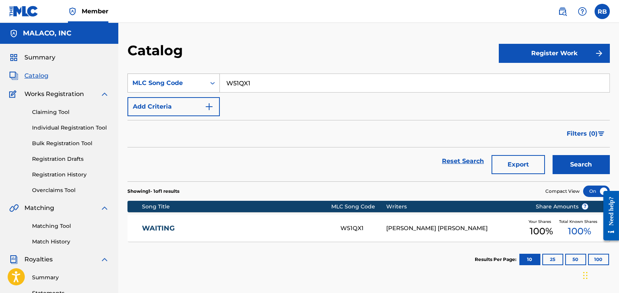
drag, startPoint x: 264, startPoint y: 87, endPoint x: 196, endPoint y: 79, distance: 68.3
click at [191, 79] on div "SearchWithCriteriade5e2fb2-0b71-422f-bbfa-20a2df357669 MLC Song Code W51QX1" at bounding box center [368, 83] width 482 height 19
paste input "W2"
type input "W51QW2"
click at [574, 165] on button "Search" at bounding box center [580, 164] width 57 height 19
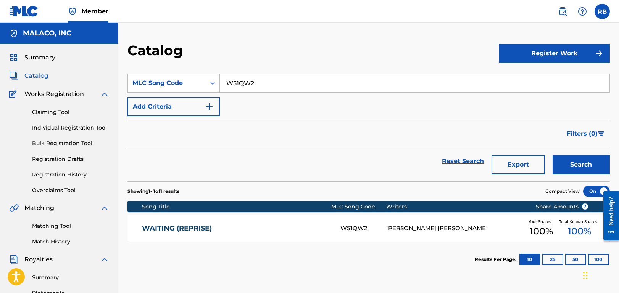
click at [193, 230] on link "WAITING (REPRISE)" at bounding box center [236, 228] width 188 height 9
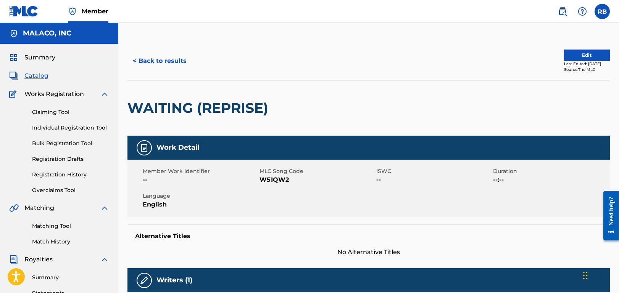
click at [276, 177] on span "W51QW2" at bounding box center [316, 179] width 115 height 9
copy span "W51QW2"
click at [273, 196] on div "Member Work Identifier -- MLC Song Code W51QW2 ISWC -- Duration --:-- Language …" at bounding box center [368, 188] width 482 height 57
click at [580, 49] on div "< Back to results Edit Last Edited: [DATE] Source: The MLC" at bounding box center [368, 61] width 482 height 38
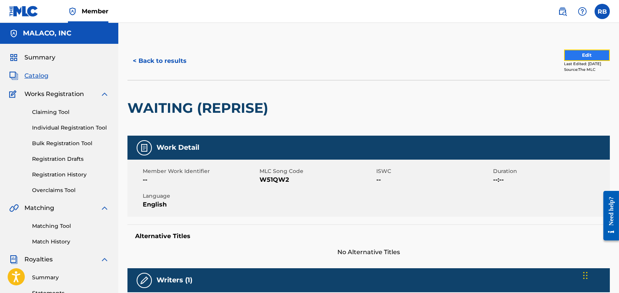
click at [577, 53] on button "Edit" at bounding box center [587, 55] width 46 height 11
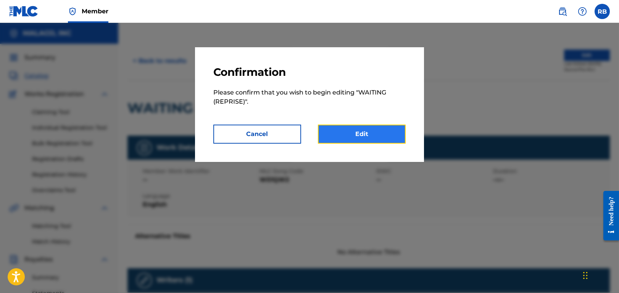
click at [368, 135] on link "Edit" at bounding box center [362, 134] width 88 height 19
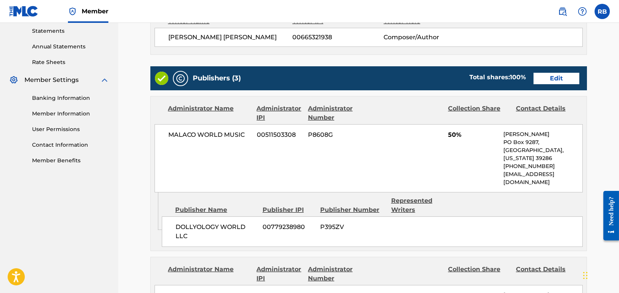
scroll to position [267, 0]
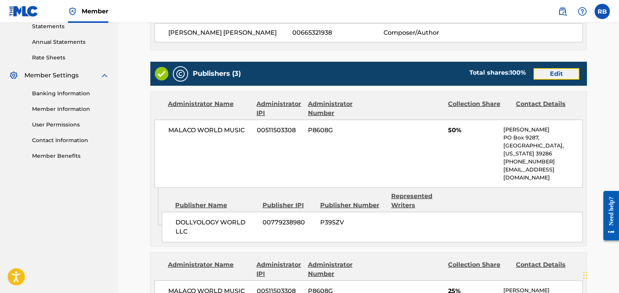
click at [557, 76] on link "Edit" at bounding box center [556, 73] width 46 height 11
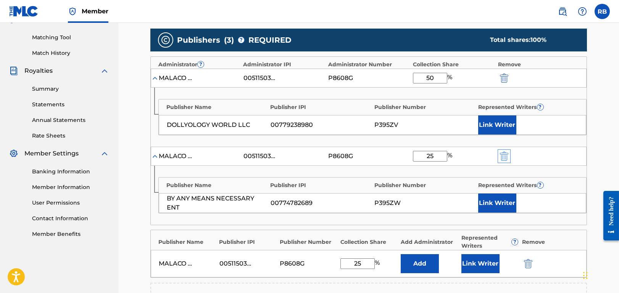
scroll to position [191, 0]
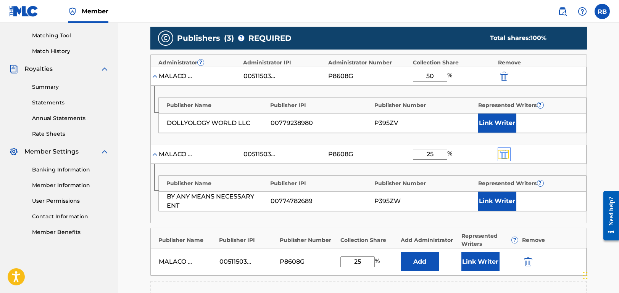
click at [505, 151] on img "submit" at bounding box center [504, 154] width 8 height 9
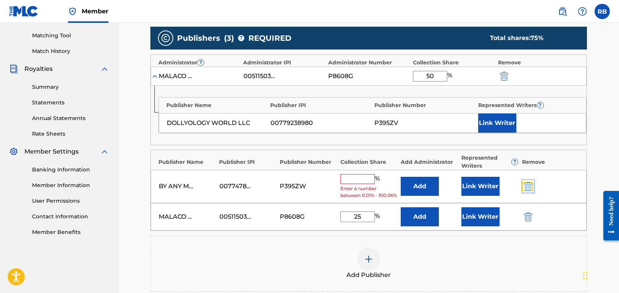
click at [529, 187] on img "submit" at bounding box center [528, 186] width 8 height 9
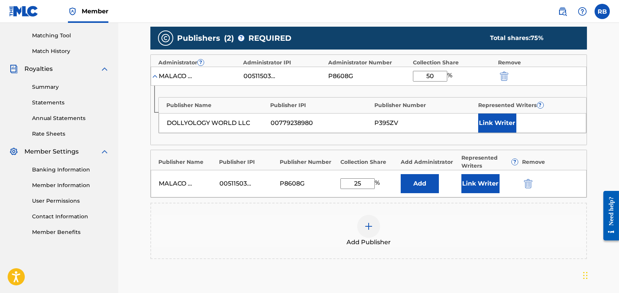
drag, startPoint x: 367, startPoint y: 180, endPoint x: 337, endPoint y: 183, distance: 29.8
click at [337, 183] on div "MALACO WORLD MUSIC 00511503308 P8608G 25 % Add Link Writer" at bounding box center [369, 183] width 436 height 27
type input "50"
click at [536, 230] on div "Add Publisher" at bounding box center [368, 231] width 435 height 32
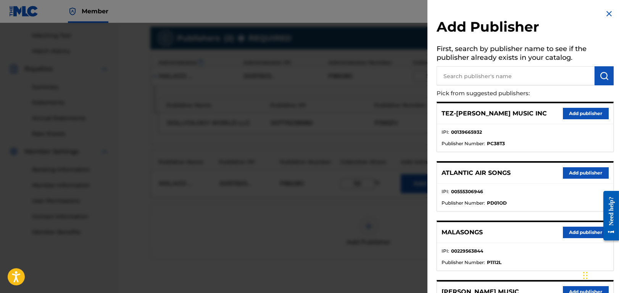
click at [415, 262] on div at bounding box center [309, 169] width 619 height 293
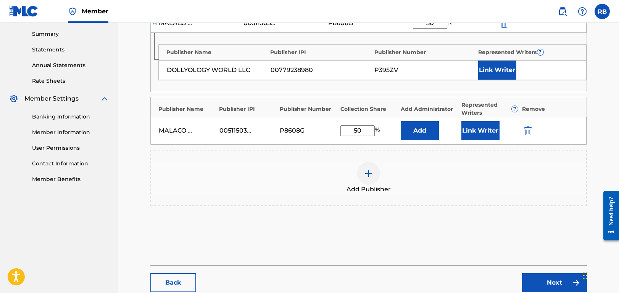
scroll to position [289, 0]
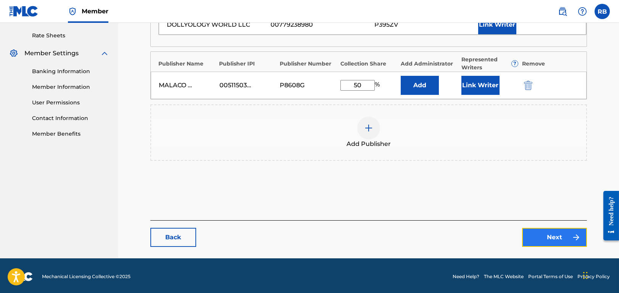
click at [551, 230] on link "Next" at bounding box center [554, 237] width 65 height 19
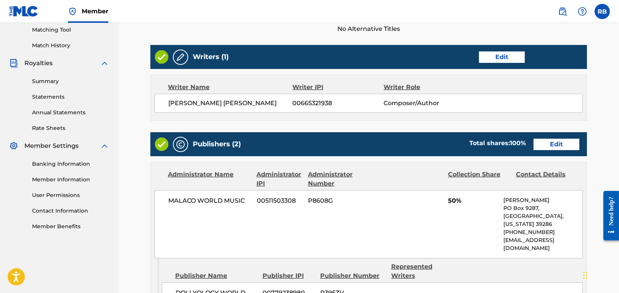
scroll to position [267, 0]
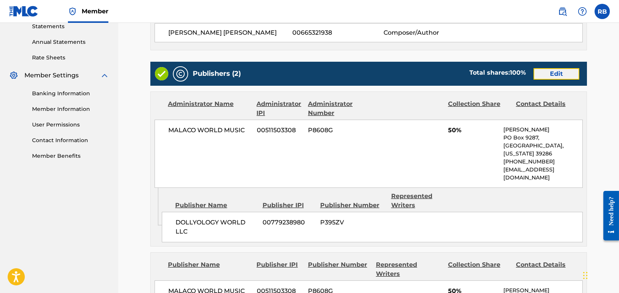
click at [557, 74] on link "Edit" at bounding box center [556, 73] width 46 height 11
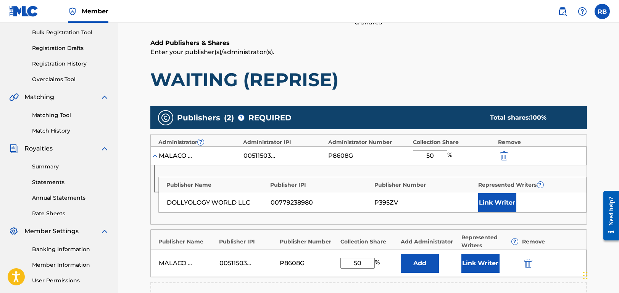
scroll to position [191, 0]
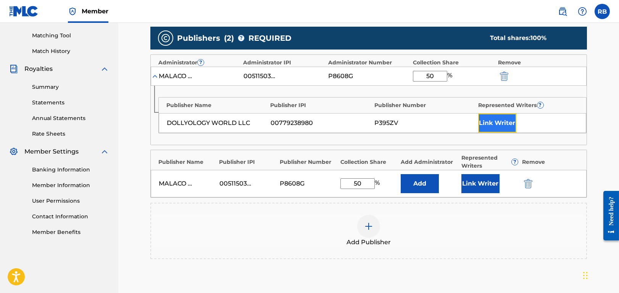
click at [498, 125] on button "Link Writer" at bounding box center [497, 123] width 38 height 19
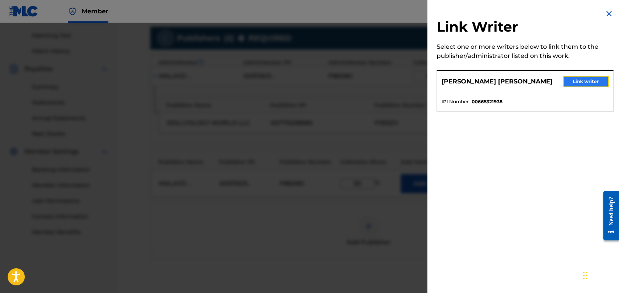
click at [580, 83] on button "Link writer" at bounding box center [586, 81] width 46 height 11
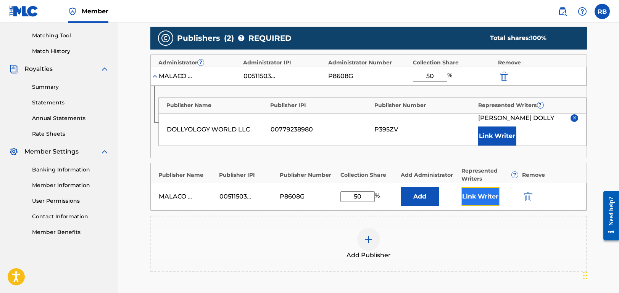
click at [481, 191] on button "Link Writer" at bounding box center [480, 196] width 38 height 19
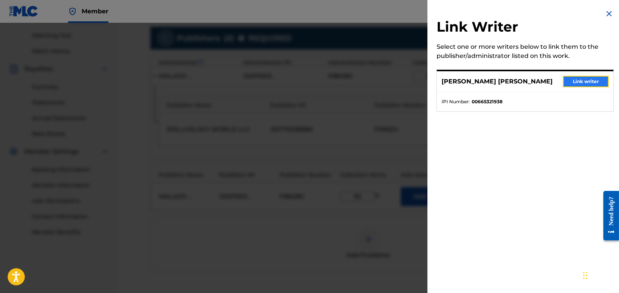
click at [576, 81] on button "Link writer" at bounding box center [586, 81] width 46 height 11
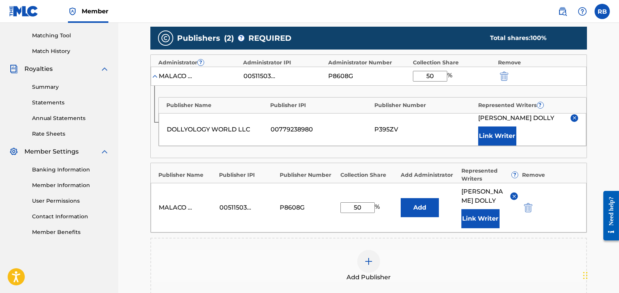
scroll to position [333, 0]
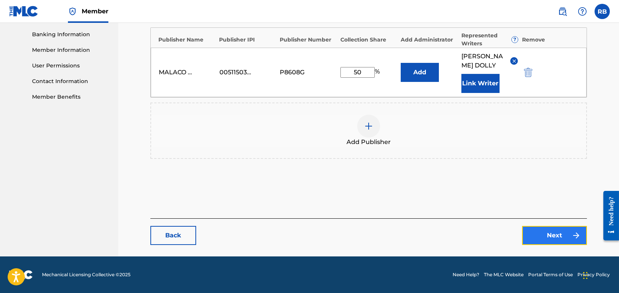
click at [564, 236] on link "Next" at bounding box center [554, 235] width 65 height 19
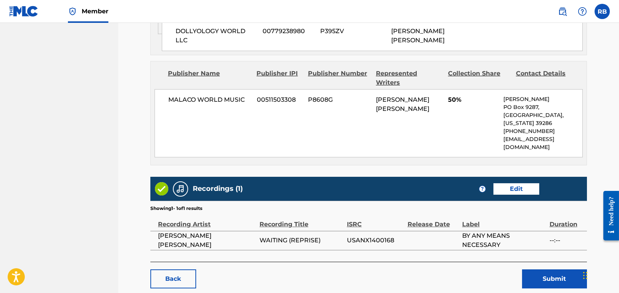
scroll to position [459, 0]
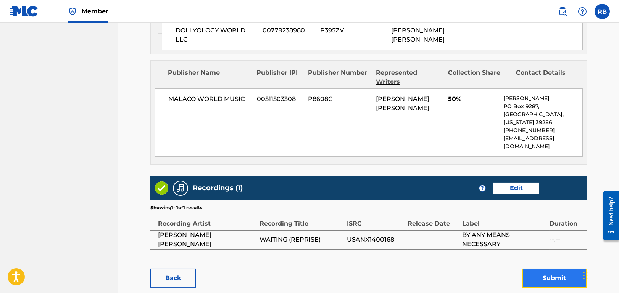
click at [548, 269] on button "Submit" at bounding box center [554, 278] width 65 height 19
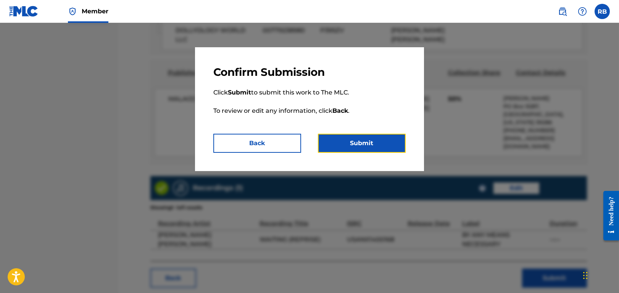
click at [367, 139] on button "Submit" at bounding box center [362, 143] width 88 height 19
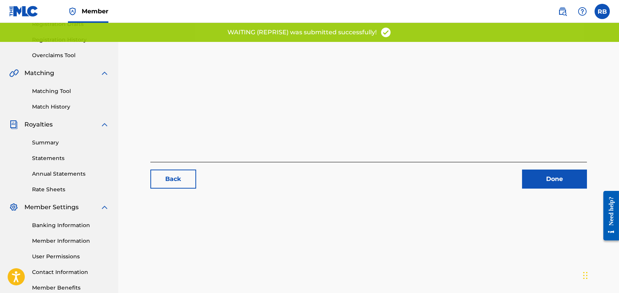
scroll to position [179, 0]
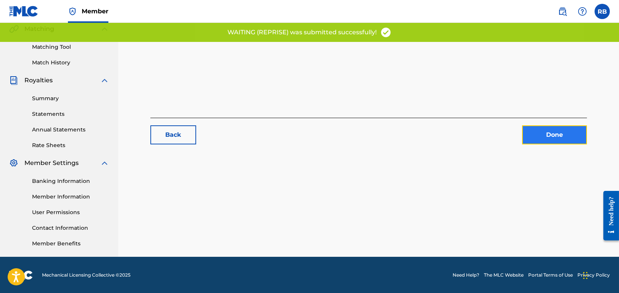
click at [556, 136] on link "Done" at bounding box center [554, 134] width 65 height 19
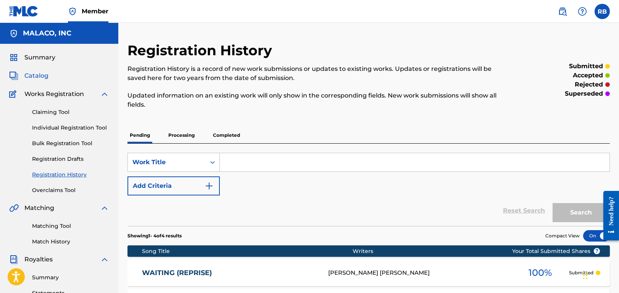
drag, startPoint x: 37, startPoint y: 71, endPoint x: 39, endPoint y: 74, distance: 3.9
click at [37, 71] on div "Summary Catalog Works Registration Claiming Tool Individual Registration Tool B…" at bounding box center [59, 240] width 118 height 393
click at [40, 75] on span "Catalog" at bounding box center [36, 75] width 24 height 9
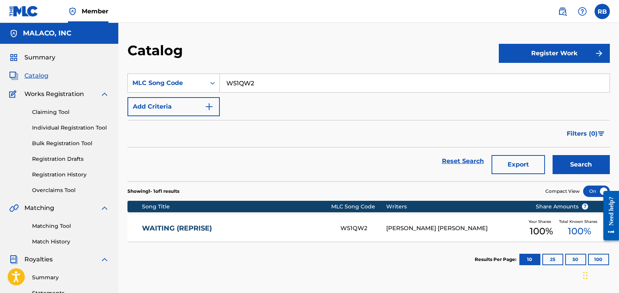
click at [236, 83] on input "W51QW2" at bounding box center [414, 83] width 389 height 18
paste input "S52U0E"
type input "S52U0E"
click at [588, 166] on button "Search" at bounding box center [580, 164] width 57 height 19
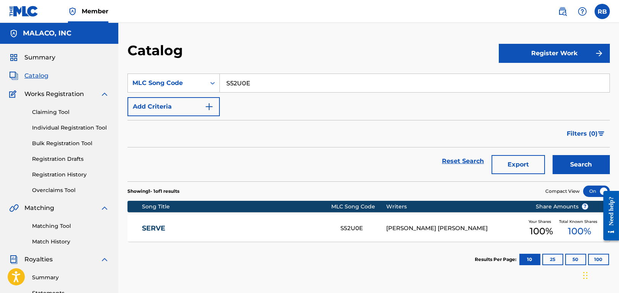
click at [175, 228] on link "SERVE" at bounding box center [236, 228] width 188 height 9
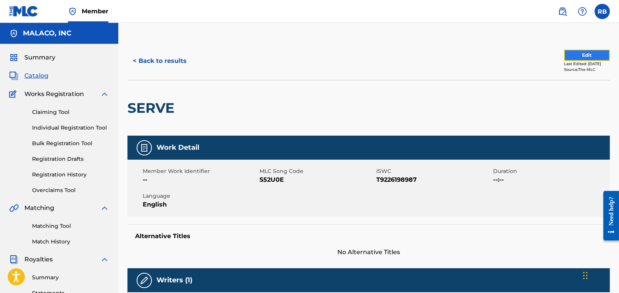
click at [585, 56] on button "Edit" at bounding box center [587, 55] width 46 height 11
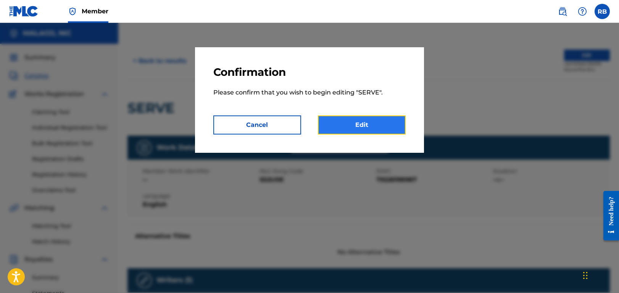
click at [353, 122] on link "Edit" at bounding box center [362, 125] width 88 height 19
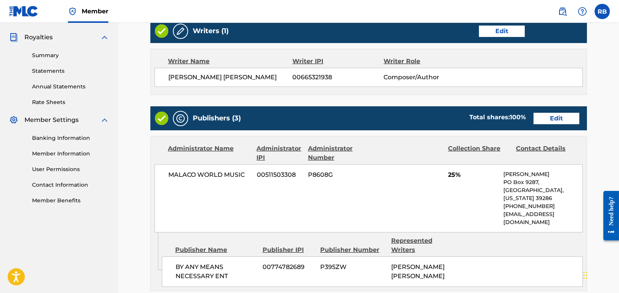
scroll to position [229, 0]
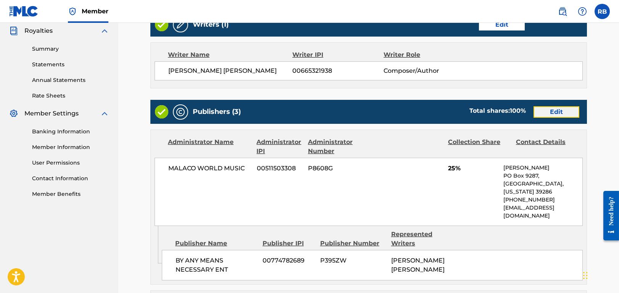
click at [561, 108] on link "Edit" at bounding box center [556, 111] width 46 height 11
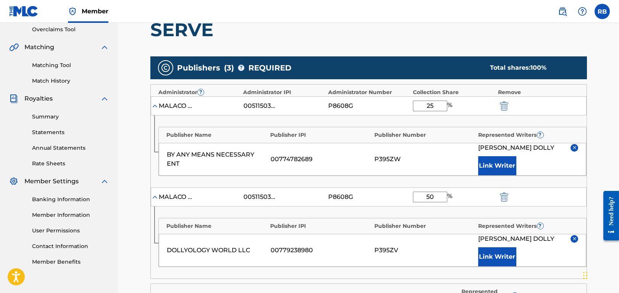
scroll to position [153, 0]
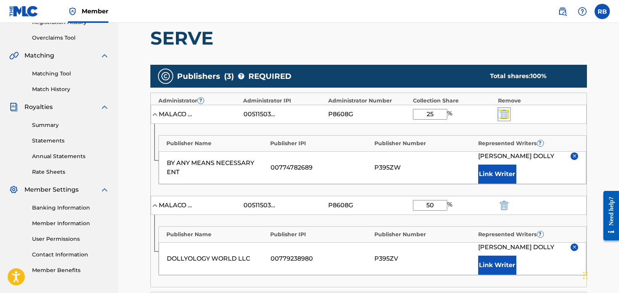
click at [504, 112] on img "submit" at bounding box center [504, 114] width 8 height 9
type input "50"
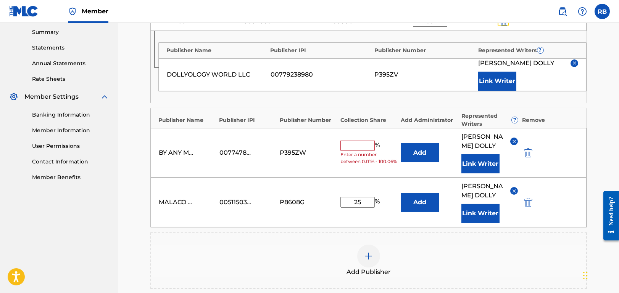
scroll to position [267, 0]
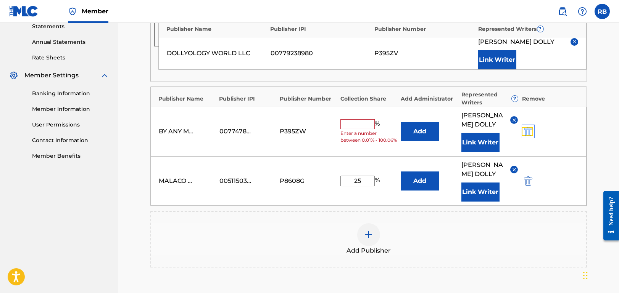
click at [526, 136] on img "submit" at bounding box center [528, 131] width 8 height 9
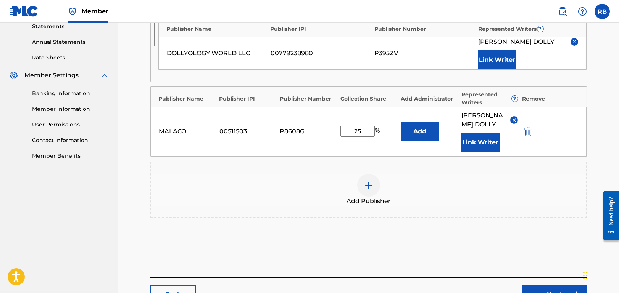
drag, startPoint x: 365, startPoint y: 132, endPoint x: 332, endPoint y: 136, distance: 33.0
click at [332, 136] on div "MALACO WORLD MUSIC 00511503308 P8608G 25 % Add [PERSON_NAME] [PERSON_NAME] Link…" at bounding box center [369, 132] width 436 height 50
type input "50"
click at [460, 187] on div "Add Publisher" at bounding box center [368, 190] width 435 height 32
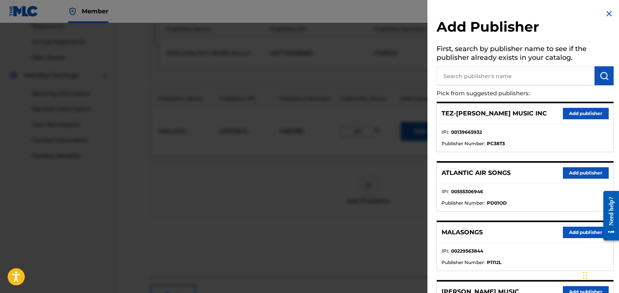
click at [308, 281] on div at bounding box center [309, 169] width 619 height 293
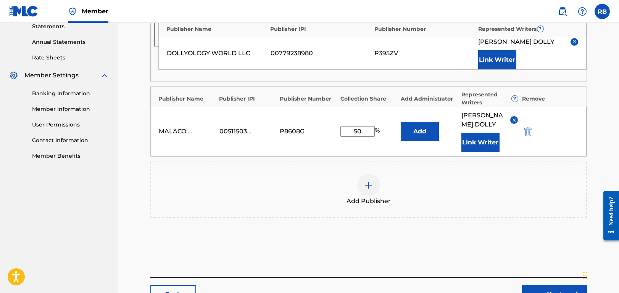
scroll to position [333, 0]
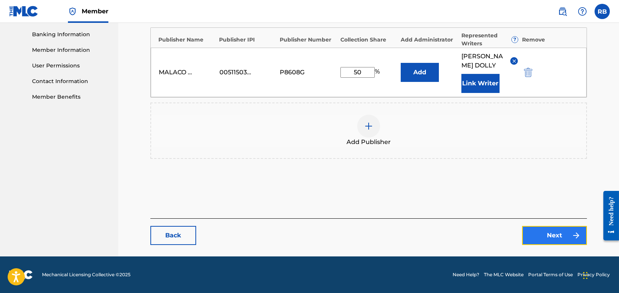
click at [555, 232] on link "Next" at bounding box center [554, 235] width 65 height 19
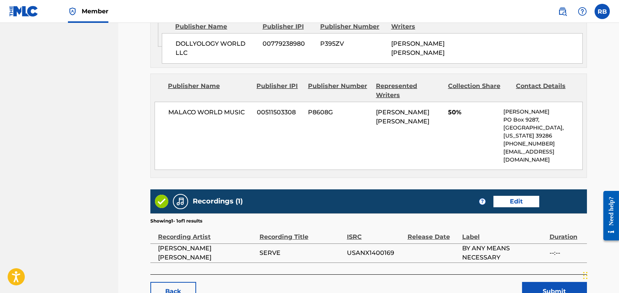
scroll to position [459, 0]
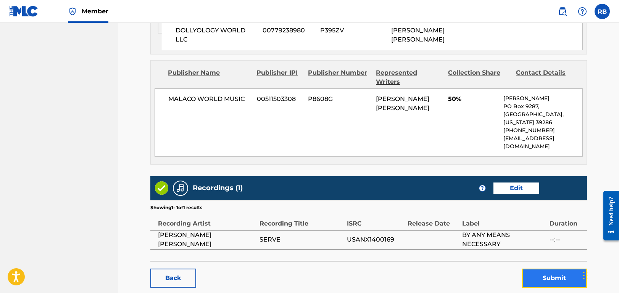
click at [557, 269] on button "Submit" at bounding box center [554, 278] width 65 height 19
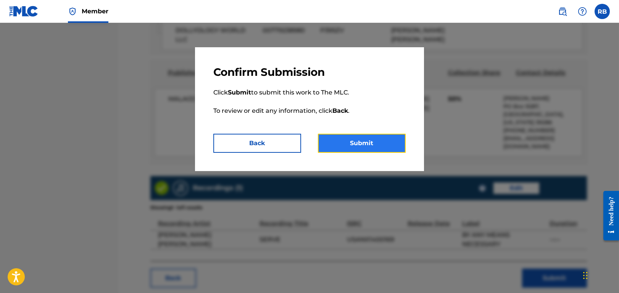
click at [372, 140] on button "Submit" at bounding box center [362, 143] width 88 height 19
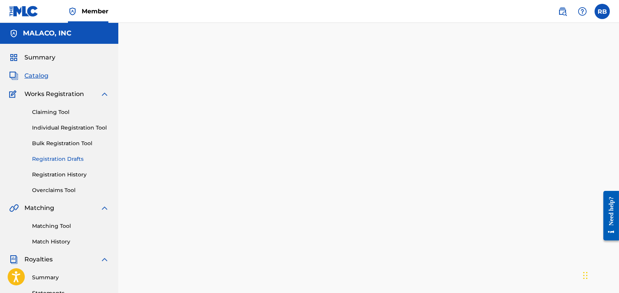
click at [65, 159] on link "Registration Drafts" at bounding box center [70, 159] width 77 height 8
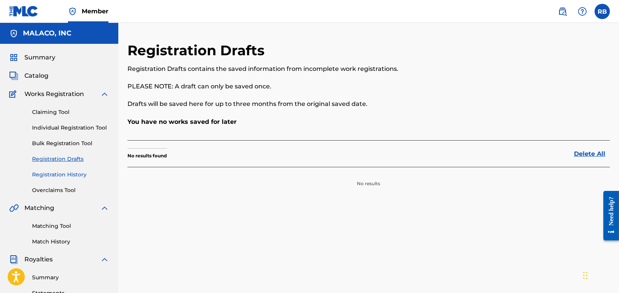
click at [61, 173] on link "Registration History" at bounding box center [70, 175] width 77 height 8
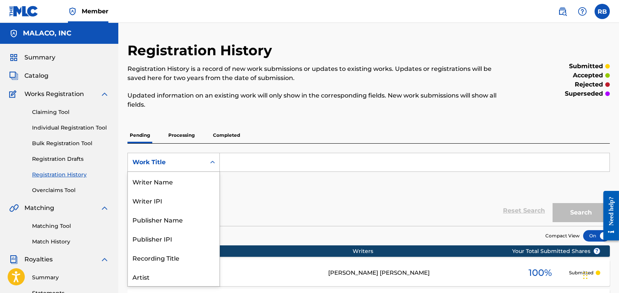
click at [183, 154] on div "Work Title" at bounding box center [173, 162] width 92 height 19
click at [38, 77] on span "Catalog" at bounding box center [36, 75] width 24 height 9
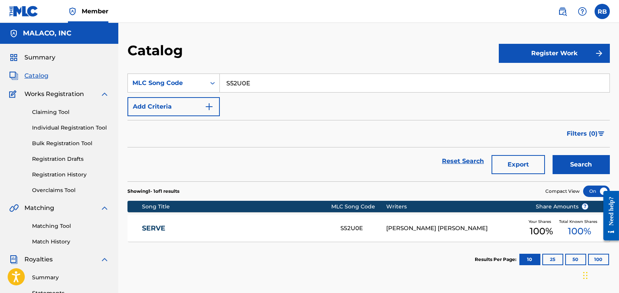
click at [235, 79] on input "S52U0E" at bounding box center [414, 83] width 389 height 18
paste input "I25DAA"
type input "I25DAA"
click at [585, 164] on button "Search" at bounding box center [580, 164] width 57 height 19
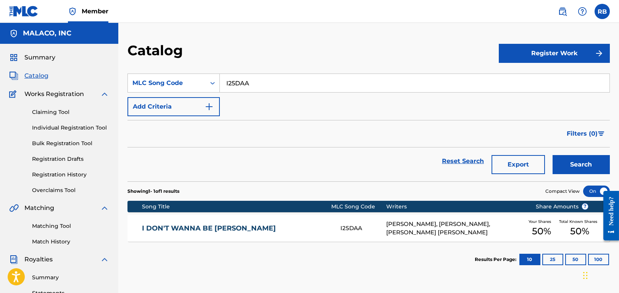
click at [183, 230] on link "I DON'T WANNA BE [PERSON_NAME]" at bounding box center [236, 228] width 188 height 9
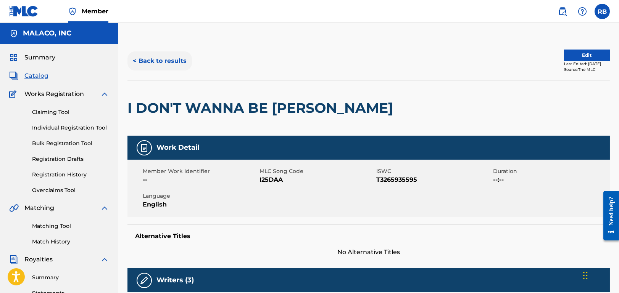
click at [153, 60] on button "< Back to results" at bounding box center [159, 60] width 64 height 19
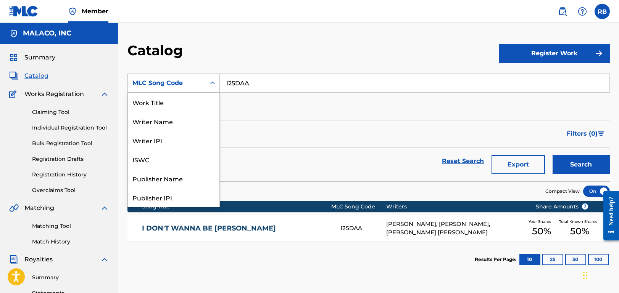
click at [191, 78] on div "MLC Song Code" at bounding box center [167, 83] width 78 height 14
click at [179, 101] on div "Work Title" at bounding box center [174, 102] width 92 height 19
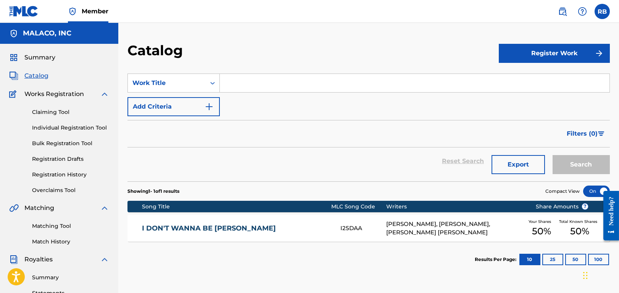
click at [254, 84] on input "Search Form" at bounding box center [414, 83] width 389 height 18
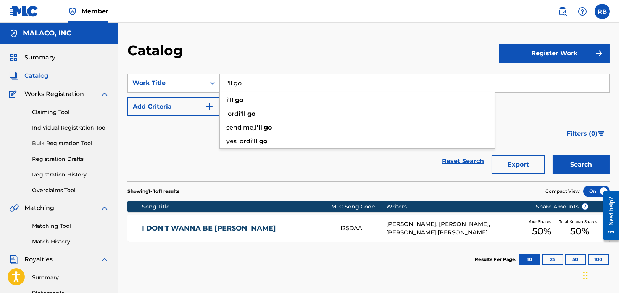
type input "i'll go"
click at [552, 155] on button "Search" at bounding box center [580, 164] width 57 height 19
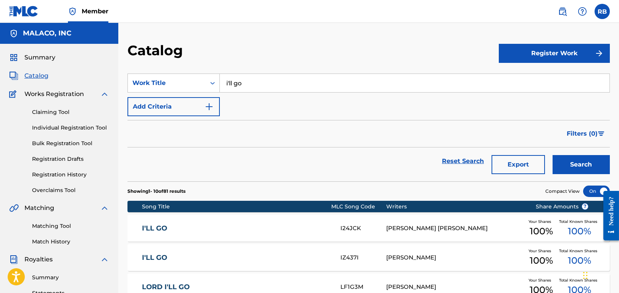
click at [159, 229] on link "I'LL GO" at bounding box center [236, 228] width 188 height 9
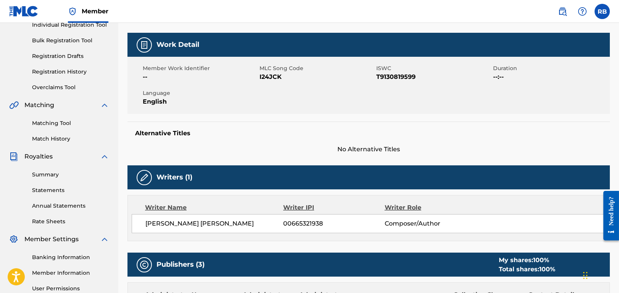
scroll to position [38, 0]
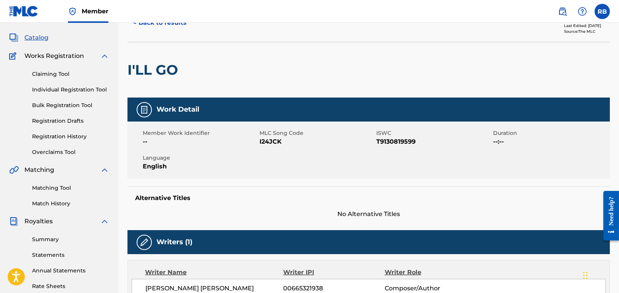
click at [267, 142] on span "I24JCK" at bounding box center [316, 141] width 115 height 9
copy span "I24JCK"
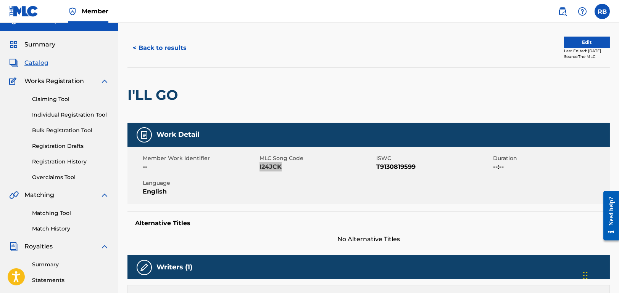
scroll to position [0, 0]
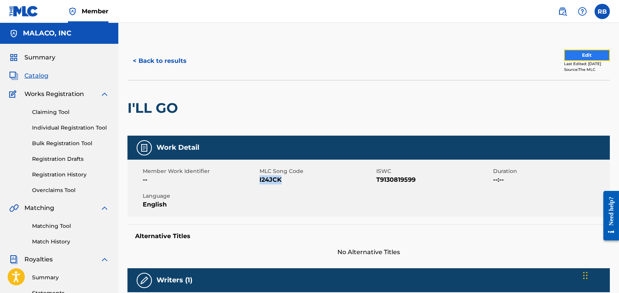
click at [578, 56] on button "Edit" at bounding box center [587, 55] width 46 height 11
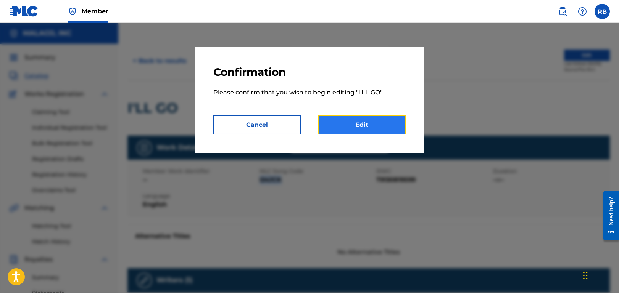
click at [384, 120] on link "Edit" at bounding box center [362, 125] width 88 height 19
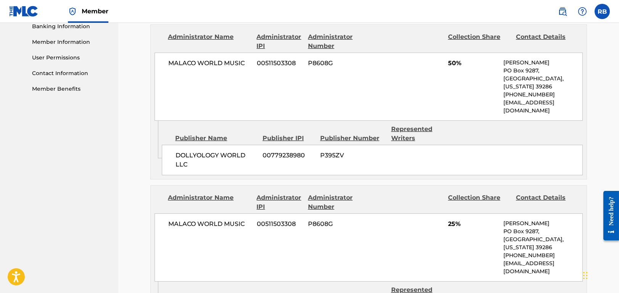
scroll to position [229, 0]
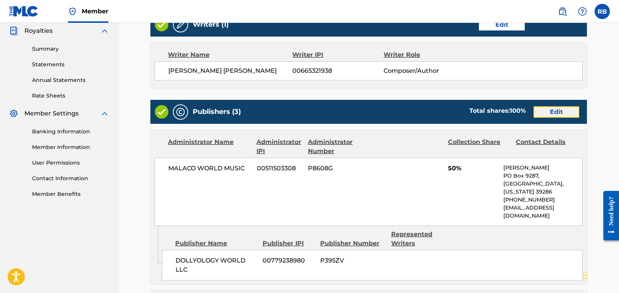
click at [560, 113] on link "Edit" at bounding box center [556, 111] width 46 height 11
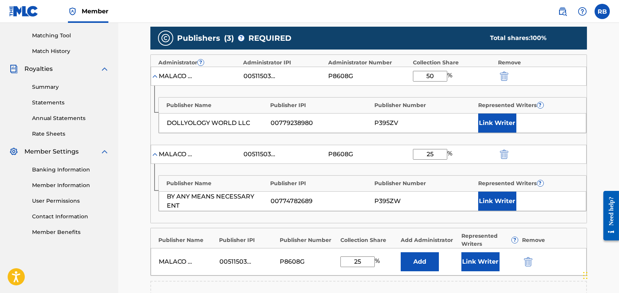
scroll to position [267, 0]
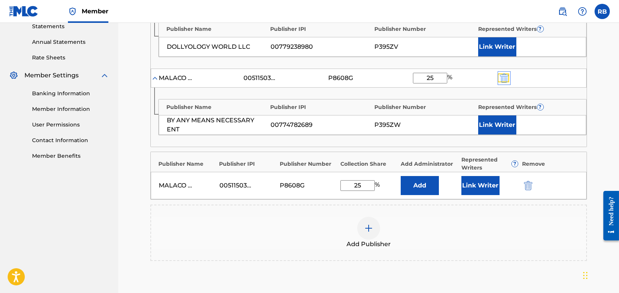
click at [505, 76] on img "submit" at bounding box center [504, 78] width 8 height 9
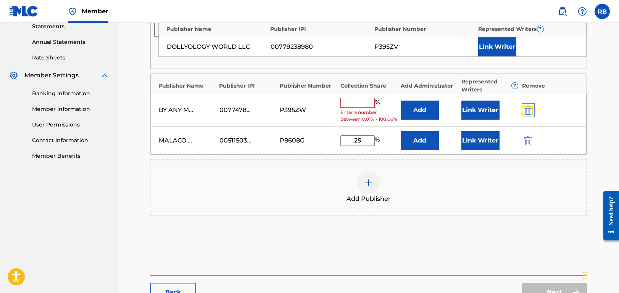
click at [528, 114] on img "submit" at bounding box center [528, 110] width 8 height 9
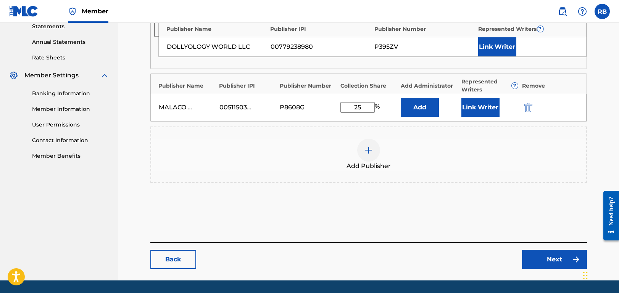
drag, startPoint x: 362, startPoint y: 105, endPoint x: 338, endPoint y: 105, distance: 24.4
click at [335, 107] on div "MALACO WORLD MUSIC 00511503308 P8608G 25 % Add Link Writer" at bounding box center [369, 107] width 436 height 27
type input "50"
click at [480, 106] on button "Link Writer" at bounding box center [480, 107] width 38 height 19
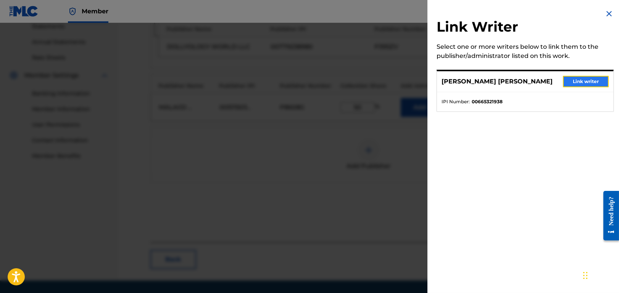
click at [575, 77] on button "Link writer" at bounding box center [586, 81] width 46 height 11
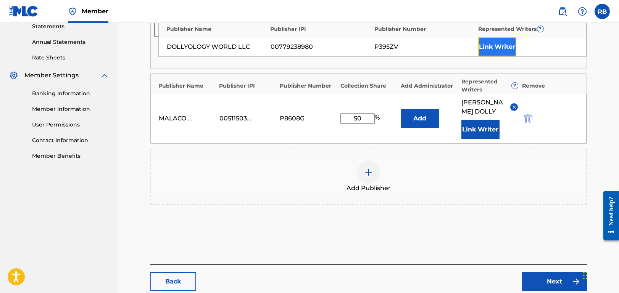
click at [505, 40] on button "Link Writer" at bounding box center [497, 46] width 38 height 19
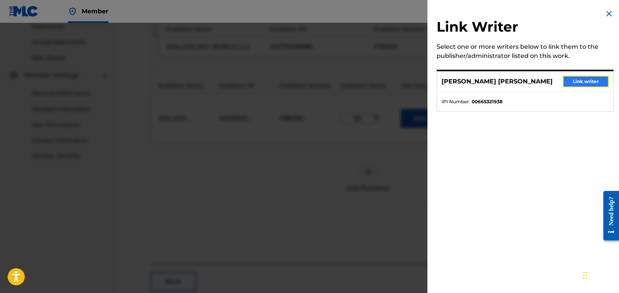
click at [574, 79] on button "Link writer" at bounding box center [586, 81] width 46 height 11
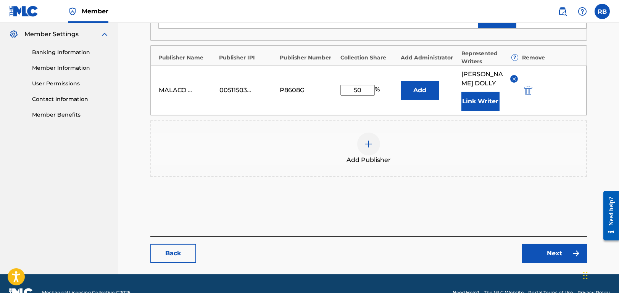
scroll to position [333, 0]
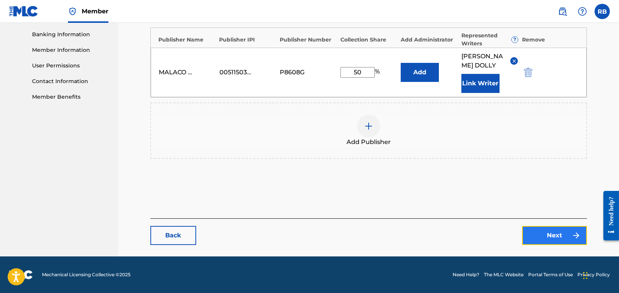
click at [550, 234] on link "Next" at bounding box center [554, 235] width 65 height 19
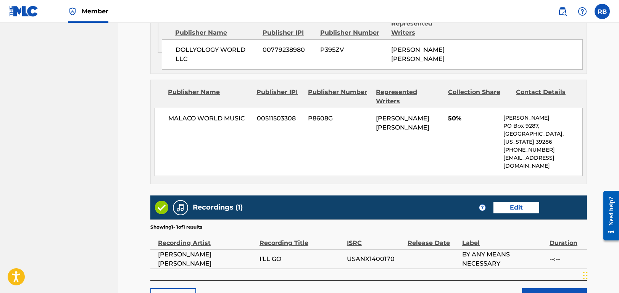
scroll to position [459, 0]
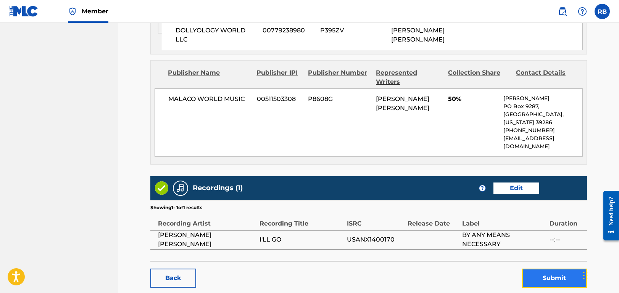
click at [546, 269] on button "Submit" at bounding box center [554, 278] width 65 height 19
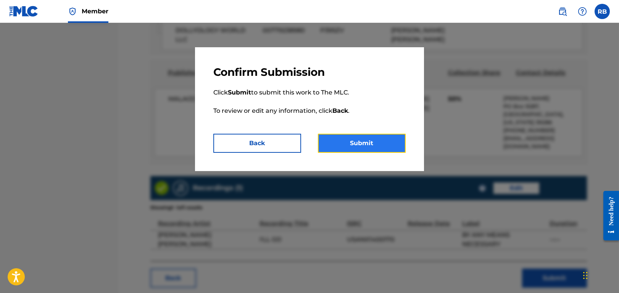
click at [358, 144] on button "Submit" at bounding box center [362, 143] width 88 height 19
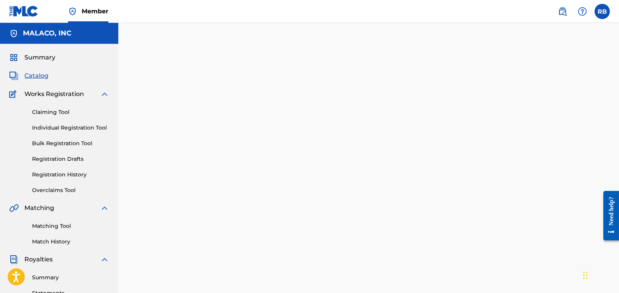
click at [39, 76] on span "Catalog" at bounding box center [36, 75] width 24 height 9
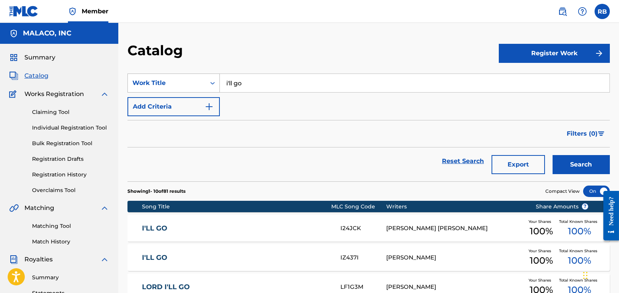
drag, startPoint x: 256, startPoint y: 83, endPoint x: 198, endPoint y: 81, distance: 57.6
click at [198, 81] on div "SearchWithCriteriae3d28207-32fa-4a8b-82ef-9f80ab50f587 Work Title i'll go" at bounding box center [368, 83] width 482 height 19
click at [55, 174] on link "Registration History" at bounding box center [70, 175] width 77 height 8
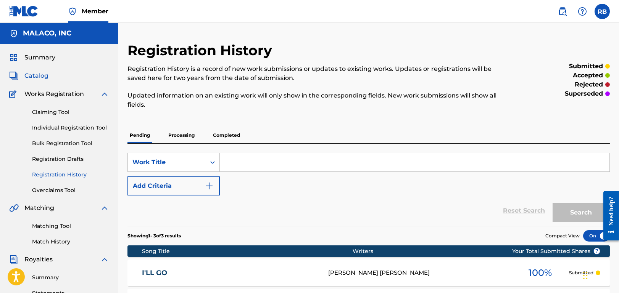
click at [42, 79] on span "Catalog" at bounding box center [36, 75] width 24 height 9
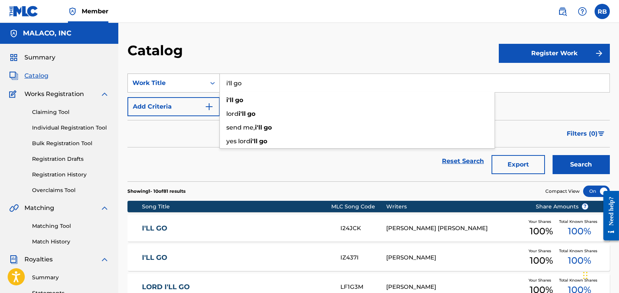
drag, startPoint x: 273, startPoint y: 80, endPoint x: 190, endPoint y: 86, distance: 84.1
click at [190, 86] on div "SearchWithCriteriae3d28207-32fa-4a8b-82ef-9f80ab50f587 Work Title i'll go i'll …" at bounding box center [368, 83] width 482 height 19
click at [185, 85] on div "Work Title" at bounding box center [166, 83] width 69 height 9
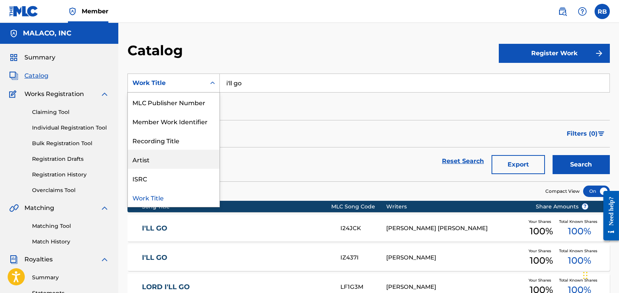
scroll to position [38, 0]
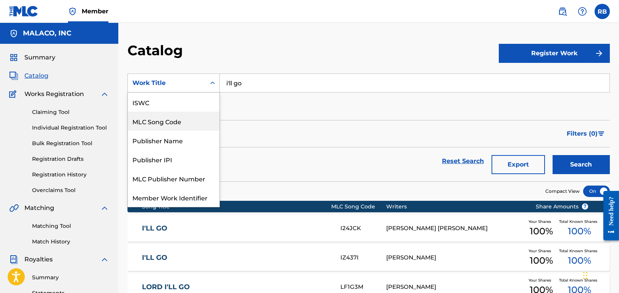
click at [171, 121] on div "MLC Song Code" at bounding box center [174, 121] width 92 height 19
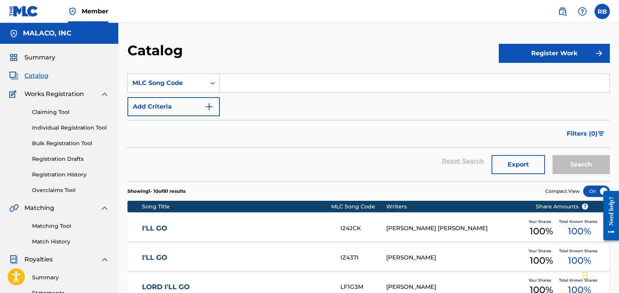
click at [255, 87] on input "Search Form" at bounding box center [414, 83] width 389 height 18
paste input "YP75GP"
type input "YP75GP"
click at [578, 158] on button "Search" at bounding box center [580, 164] width 57 height 19
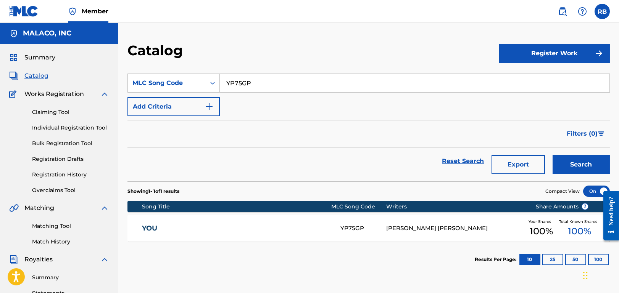
click at [189, 232] on link "YOU" at bounding box center [236, 228] width 188 height 9
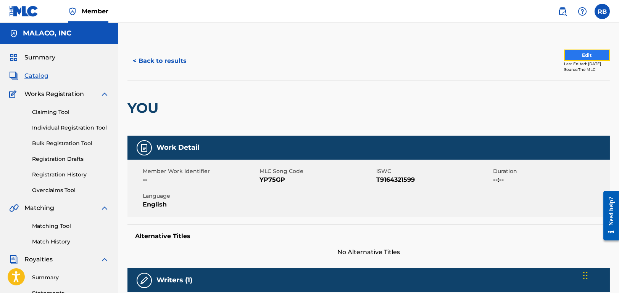
click at [574, 55] on button "Edit" at bounding box center [587, 55] width 46 height 11
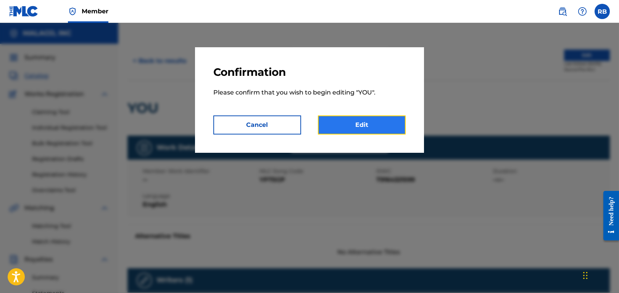
click at [374, 128] on link "Edit" at bounding box center [362, 125] width 88 height 19
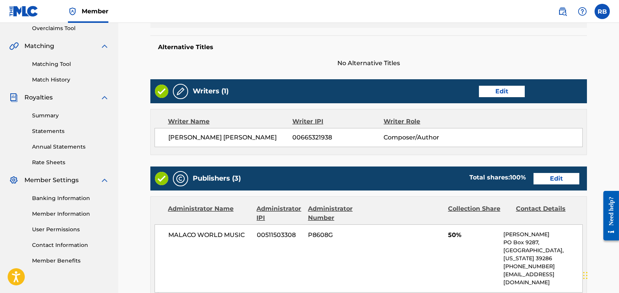
scroll to position [229, 0]
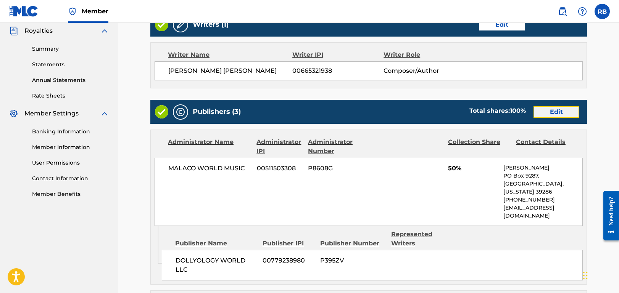
click at [562, 110] on link "Edit" at bounding box center [556, 111] width 46 height 11
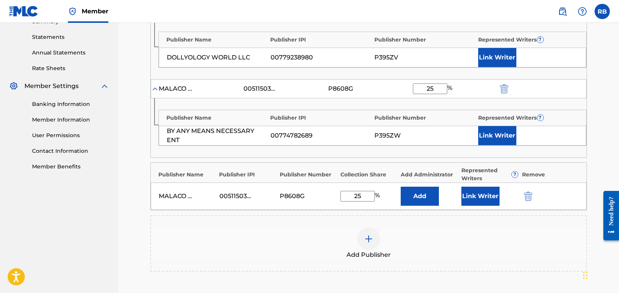
scroll to position [267, 0]
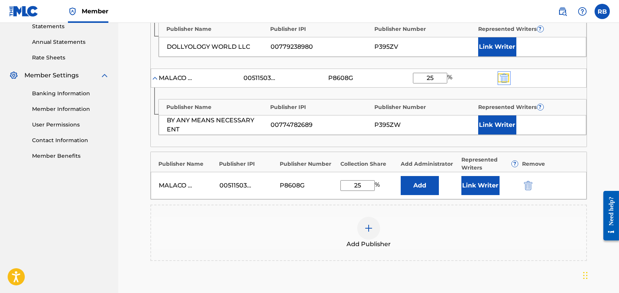
click at [503, 79] on img "submit" at bounding box center [504, 78] width 8 height 9
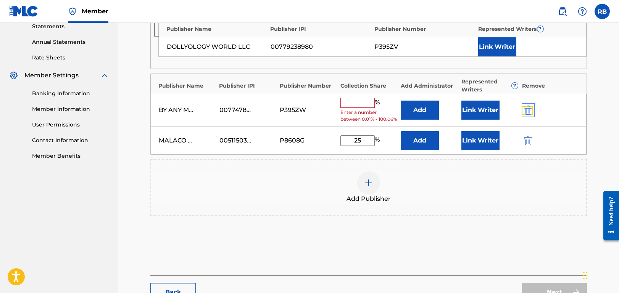
click at [528, 113] on img "submit" at bounding box center [528, 110] width 8 height 9
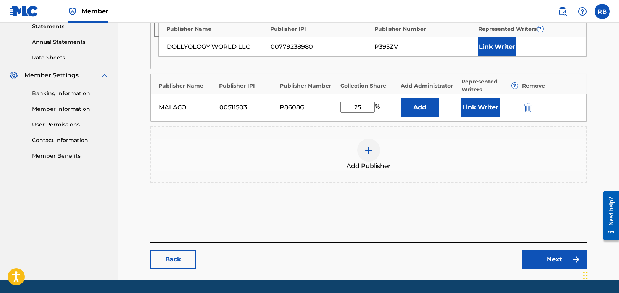
drag, startPoint x: 373, startPoint y: 105, endPoint x: 331, endPoint y: 113, distance: 41.8
click at [332, 111] on div "MALACO WORLD MUSIC 00511503308 P8608G 25 % Add Link Writer" at bounding box center [369, 107] width 436 height 27
type input "50"
click at [483, 108] on button "Link Writer" at bounding box center [480, 107] width 38 height 19
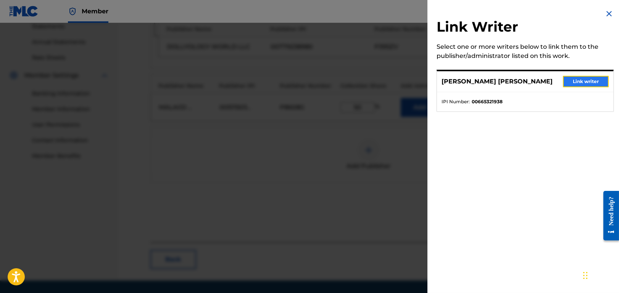
click at [584, 79] on button "Link writer" at bounding box center [586, 81] width 46 height 11
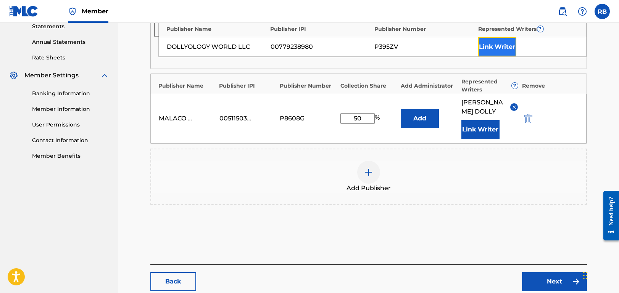
drag, startPoint x: 495, startPoint y: 46, endPoint x: 499, endPoint y: 47, distance: 4.0
click at [499, 47] on button "Link Writer" at bounding box center [497, 46] width 38 height 19
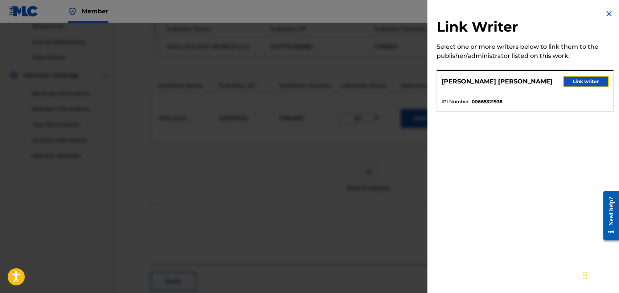
drag, startPoint x: 585, startPoint y: 81, endPoint x: 571, endPoint y: 83, distance: 14.2
click at [585, 81] on button "Link writer" at bounding box center [586, 81] width 46 height 11
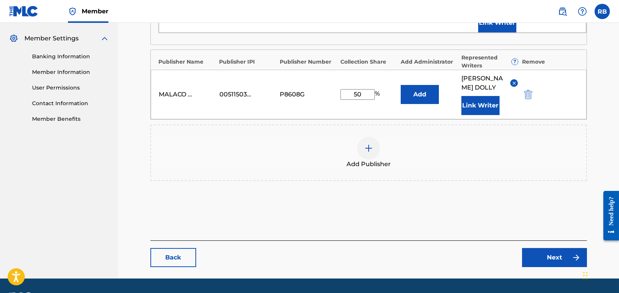
scroll to position [333, 0]
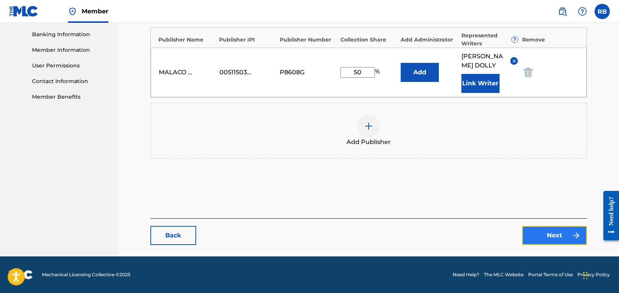
click at [551, 237] on link "Next" at bounding box center [554, 235] width 65 height 19
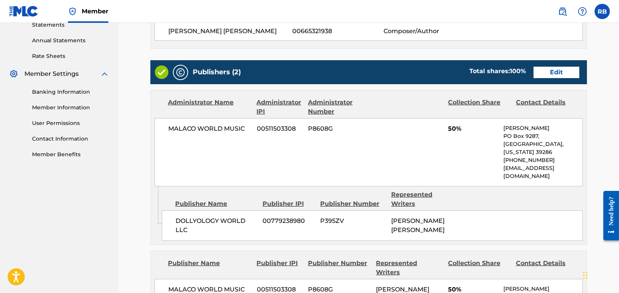
scroll to position [459, 0]
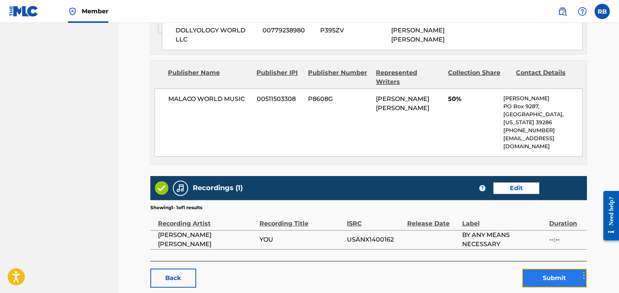
click at [544, 269] on button "Submit" at bounding box center [554, 278] width 65 height 19
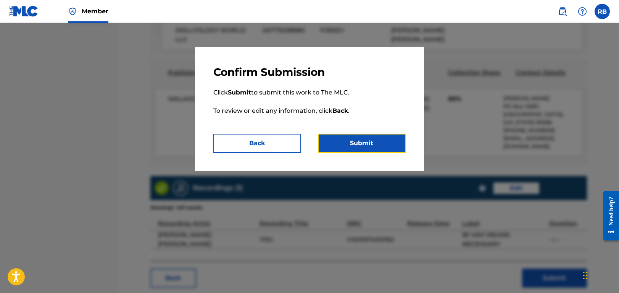
click at [367, 143] on button "Submit" at bounding box center [362, 143] width 88 height 19
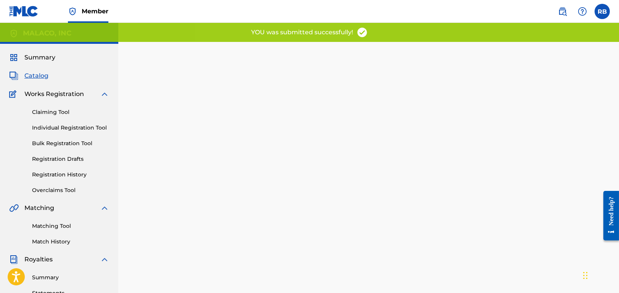
click at [35, 74] on span "Catalog" at bounding box center [36, 75] width 24 height 9
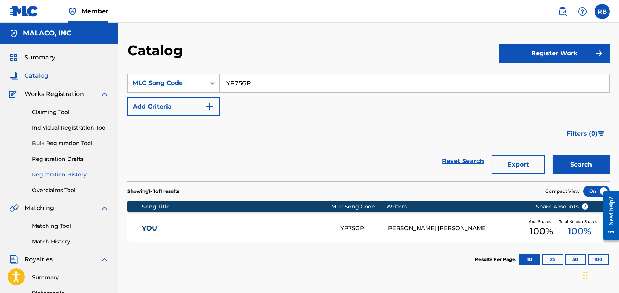
click at [55, 176] on link "Registration History" at bounding box center [70, 175] width 77 height 8
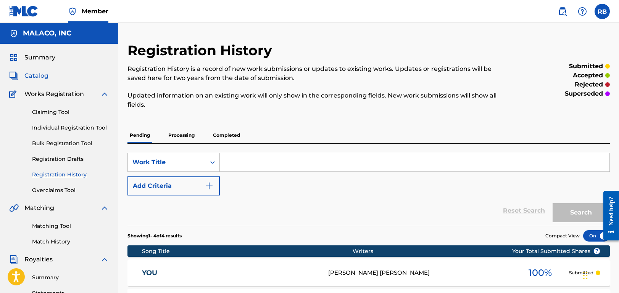
click at [42, 77] on span "Catalog" at bounding box center [36, 75] width 24 height 9
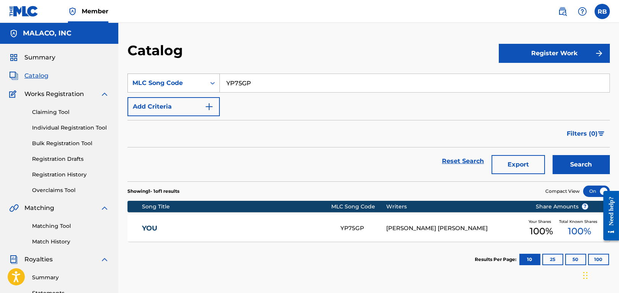
drag, startPoint x: 190, startPoint y: 70, endPoint x: 202, endPoint y: 78, distance: 14.3
click at [189, 73] on section "SearchWithCriteria0ba18163-be01-4b2a-b0c8-02e012daa45b MLC Song Code YP75GP Add…" at bounding box center [368, 122] width 482 height 117
paste input "TX3Z7"
type input "TX3Z7P"
click at [568, 166] on button "Search" at bounding box center [580, 164] width 57 height 19
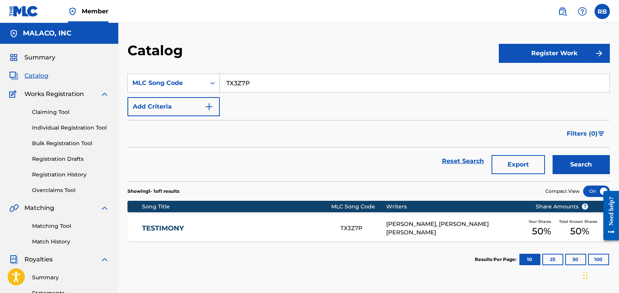
click at [210, 224] on link "TESTIMONY" at bounding box center [236, 228] width 188 height 9
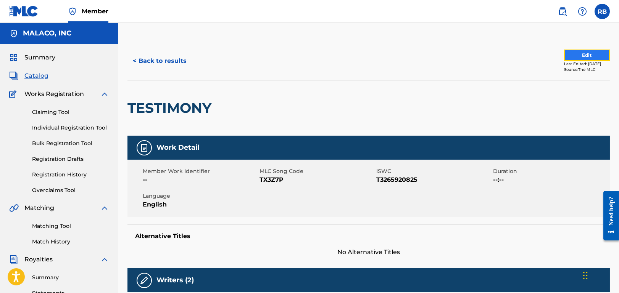
click at [578, 54] on button "Edit" at bounding box center [587, 55] width 46 height 11
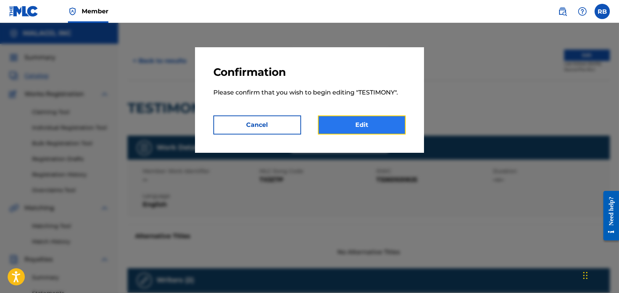
click at [366, 117] on link "Edit" at bounding box center [362, 125] width 88 height 19
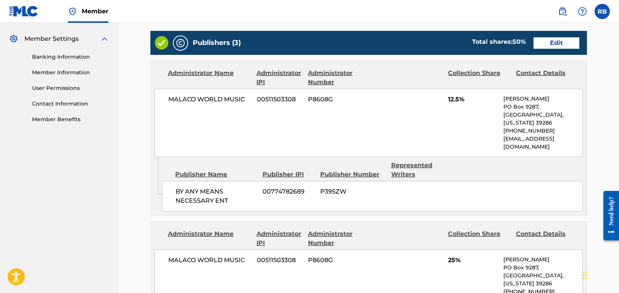
scroll to position [305, 0]
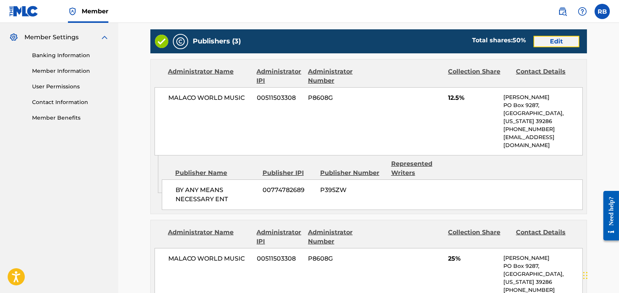
click at [559, 40] on link "Edit" at bounding box center [556, 41] width 46 height 11
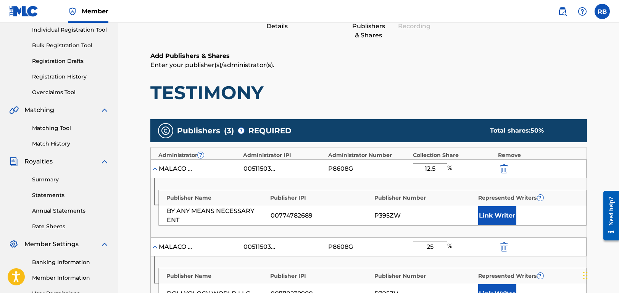
scroll to position [191, 0]
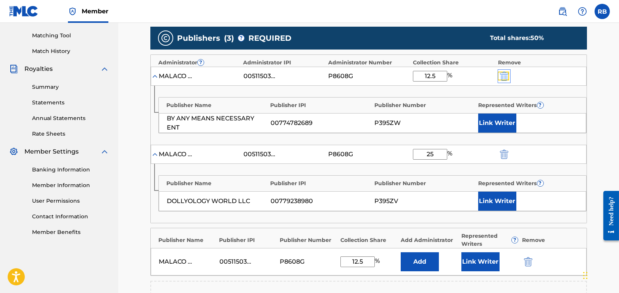
click at [505, 74] on img "submit" at bounding box center [504, 76] width 8 height 9
type input "25"
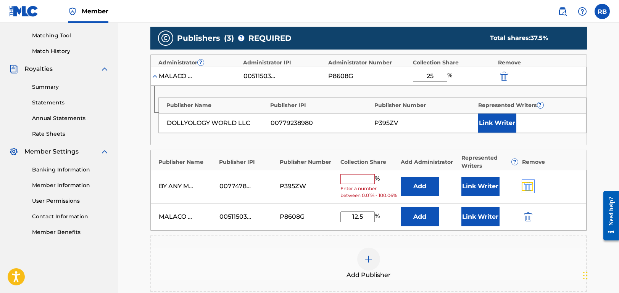
click at [527, 187] on img "submit" at bounding box center [528, 186] width 8 height 9
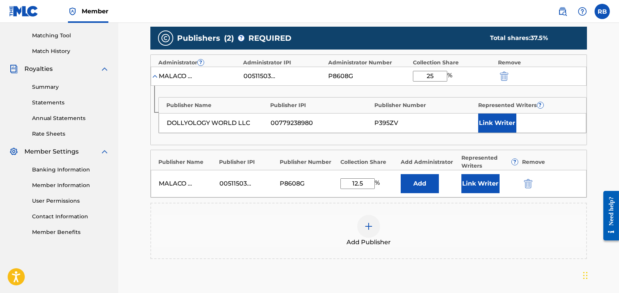
drag, startPoint x: 363, startPoint y: 183, endPoint x: 337, endPoint y: 183, distance: 25.9
click at [337, 183] on div "MALACO WORLD MUSIC 00511503308 P8608G 12.5 % Add Link Writer" at bounding box center [369, 183] width 436 height 27
type input "25"
click at [499, 278] on div "Publishers ( 2 ) ? REQUIRED Total shares: 50 % Administrator ? Administrator IP…" at bounding box center [368, 154] width 436 height 262
click at [489, 182] on button "Link Writer" at bounding box center [480, 183] width 38 height 19
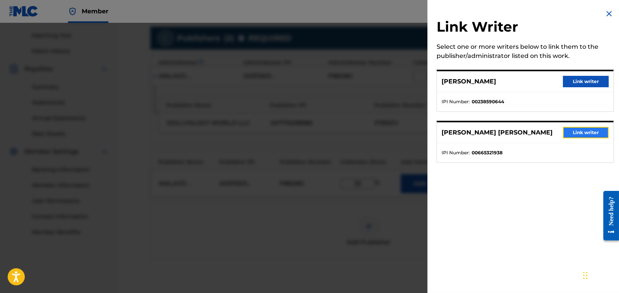
click at [592, 132] on button "Link writer" at bounding box center [586, 132] width 46 height 11
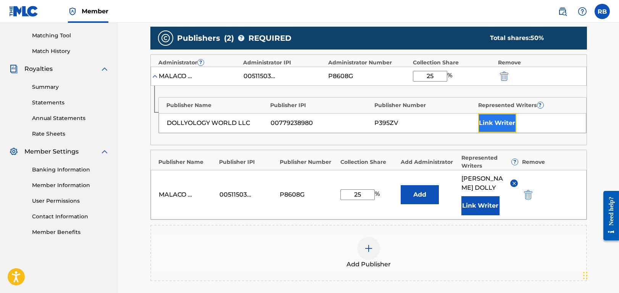
click at [502, 121] on button "Link Writer" at bounding box center [497, 123] width 38 height 19
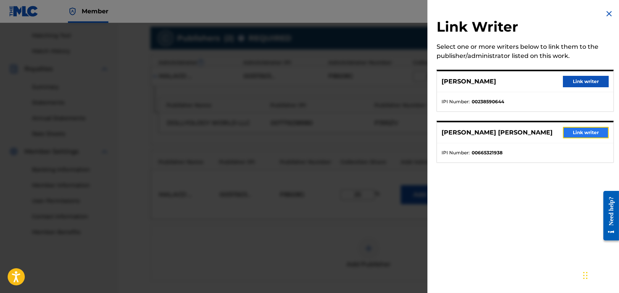
click at [581, 130] on button "Link writer" at bounding box center [586, 132] width 46 height 11
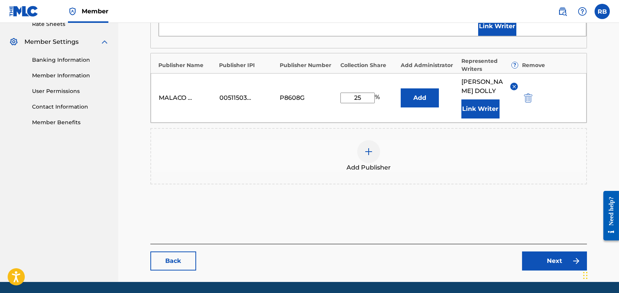
scroll to position [305, 0]
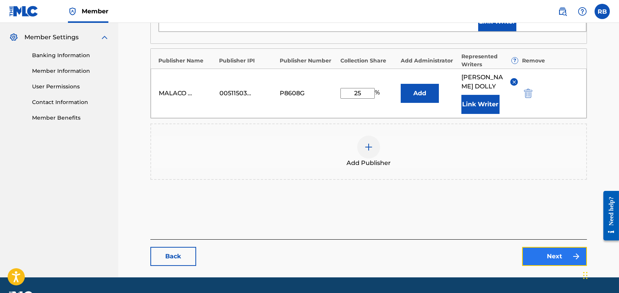
click at [549, 262] on link "Next" at bounding box center [554, 256] width 65 height 19
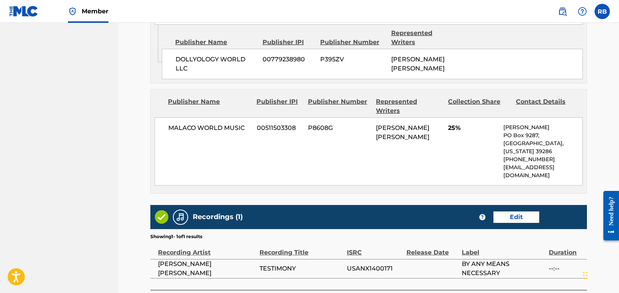
scroll to position [465, 0]
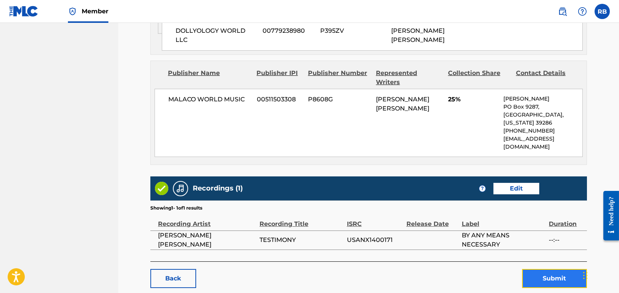
click at [556, 269] on button "Submit" at bounding box center [554, 278] width 65 height 19
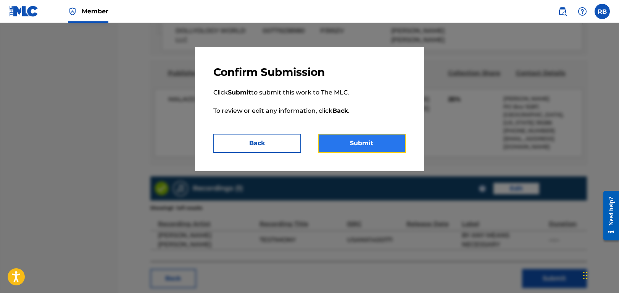
click at [382, 138] on button "Submit" at bounding box center [362, 143] width 88 height 19
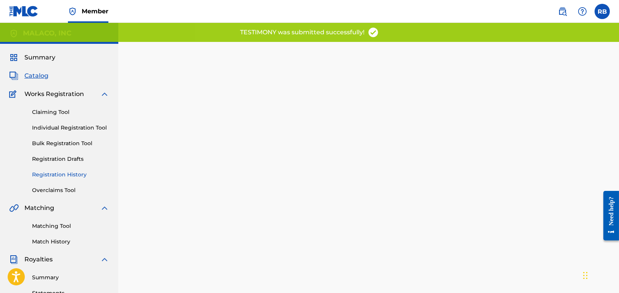
click at [82, 171] on link "Registration History" at bounding box center [70, 175] width 77 height 8
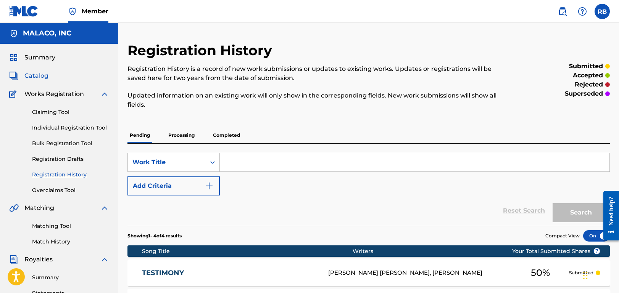
click at [32, 75] on span "Catalog" at bounding box center [36, 75] width 24 height 9
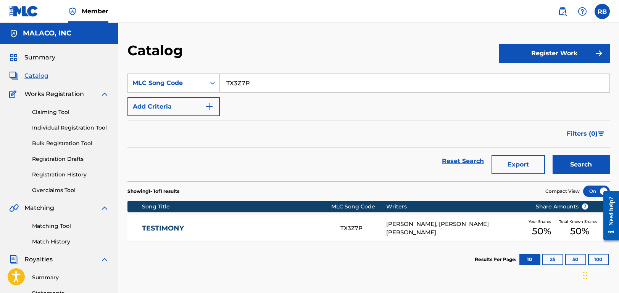
click at [40, 74] on span "Catalog" at bounding box center [36, 75] width 24 height 9
drag, startPoint x: 185, startPoint y: 82, endPoint x: 342, endPoint y: 103, distance: 158.5
click at [186, 81] on div "SearchWithCriteria0ba18163-be01-4b2a-b0c8-02e012daa45b MLC Song Code TX3Z7P" at bounding box center [368, 83] width 482 height 19
paste input "CJ7PMQ"
type input "CJ7PMQ"
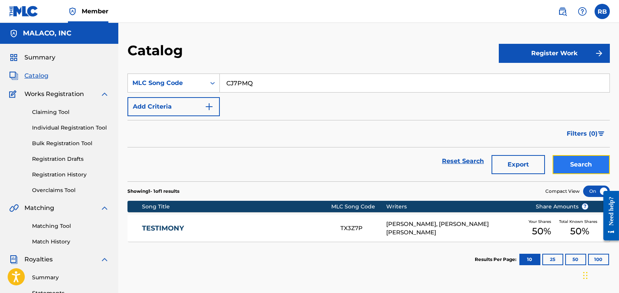
click at [584, 164] on button "Search" at bounding box center [580, 164] width 57 height 19
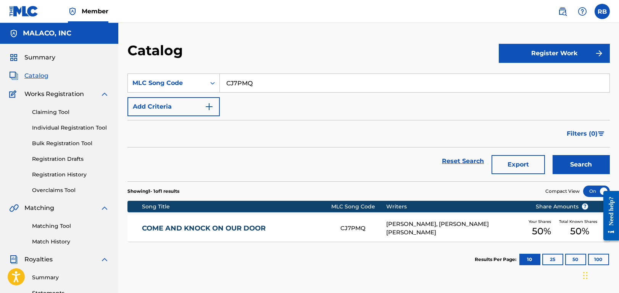
click at [172, 230] on link "COME AND KNOCK ON OUR DOOR" at bounding box center [236, 228] width 188 height 9
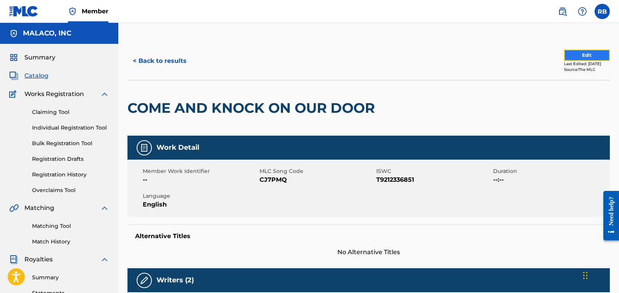
click at [577, 54] on button "Edit" at bounding box center [587, 55] width 46 height 11
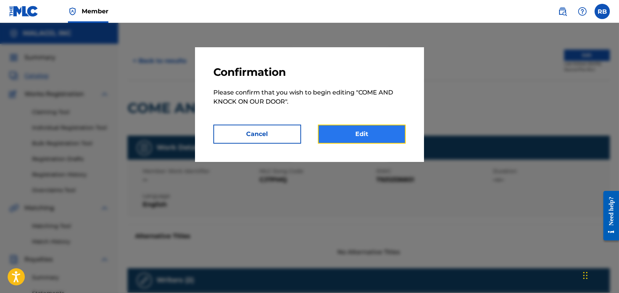
click at [370, 130] on link "Edit" at bounding box center [362, 134] width 88 height 19
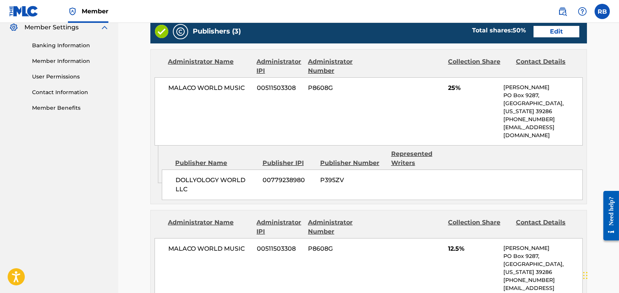
scroll to position [229, 0]
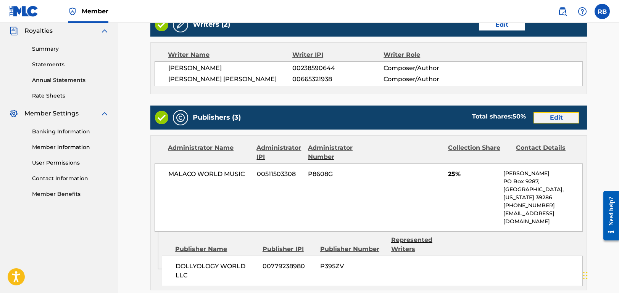
click at [561, 115] on link "Edit" at bounding box center [556, 117] width 46 height 11
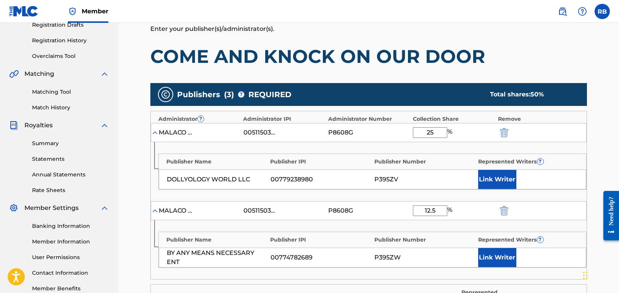
scroll to position [229, 0]
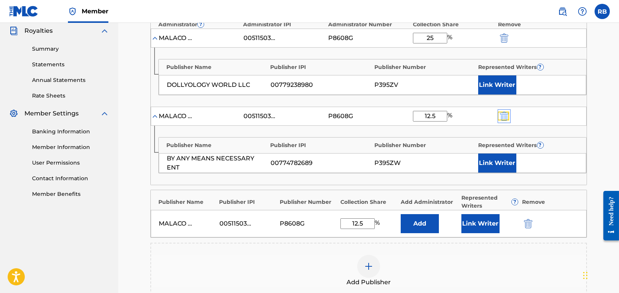
click at [501, 117] on img "submit" at bounding box center [504, 116] width 8 height 9
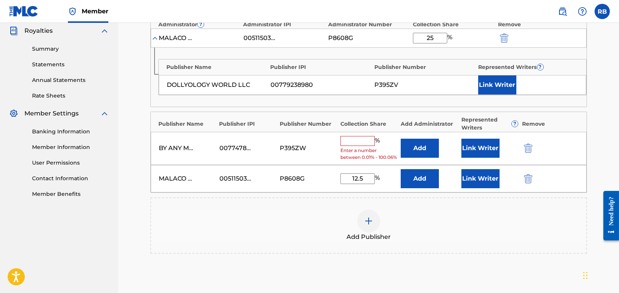
click at [534, 151] on div at bounding box center [538, 148] width 34 height 9
click at [529, 153] on img "submit" at bounding box center [528, 148] width 8 height 9
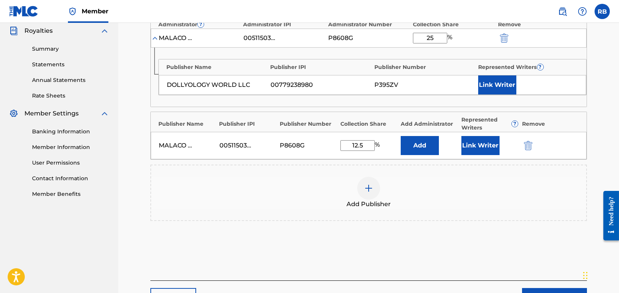
drag, startPoint x: 368, startPoint y: 140, endPoint x: 345, endPoint y: 146, distance: 23.4
click at [345, 146] on input "12.5" at bounding box center [357, 145] width 34 height 11
type input "25"
click at [439, 236] on div "Publishers ( 2 ) ? REQUIRED Total shares: 50 % Administrator ? Administrator IP…" at bounding box center [368, 116] width 436 height 262
click at [499, 83] on button "Link Writer" at bounding box center [497, 85] width 38 height 19
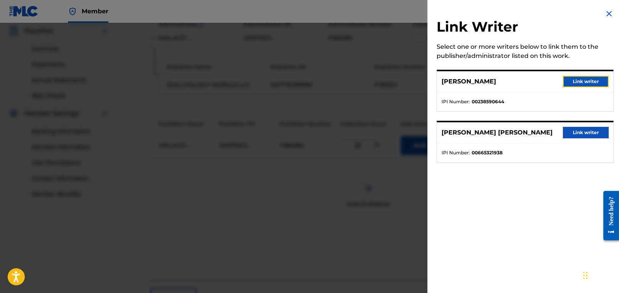
drag, startPoint x: 577, startPoint y: 81, endPoint x: 579, endPoint y: 125, distance: 43.9
click at [579, 123] on div "Link Writer Select one or more writers below to link them to the publisher/admi…" at bounding box center [524, 90] width 195 height 181
click at [580, 130] on button "Link writer" at bounding box center [586, 132] width 46 height 11
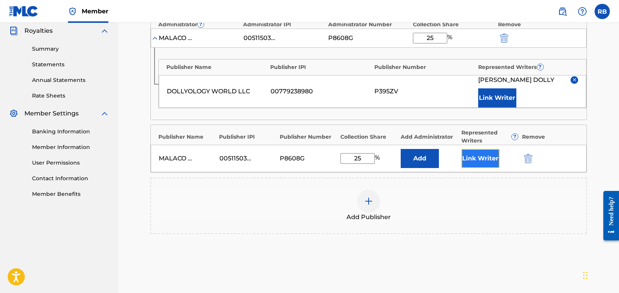
click at [479, 157] on button "Link Writer" at bounding box center [480, 158] width 38 height 19
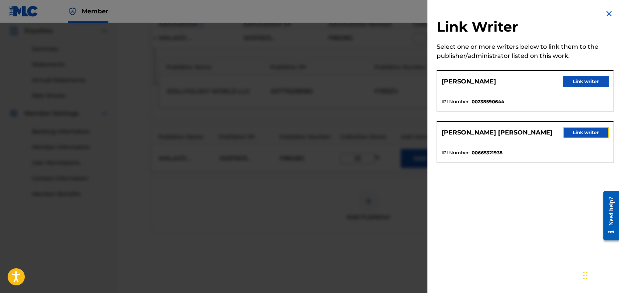
click at [581, 131] on button "Link writer" at bounding box center [586, 132] width 46 height 11
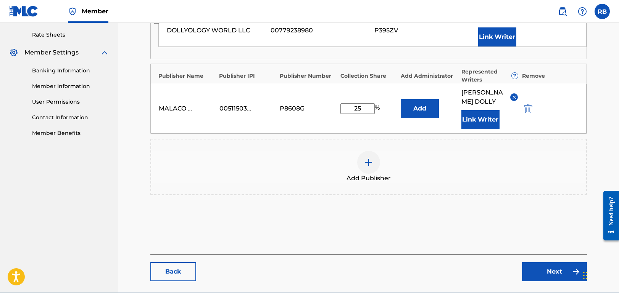
scroll to position [333, 0]
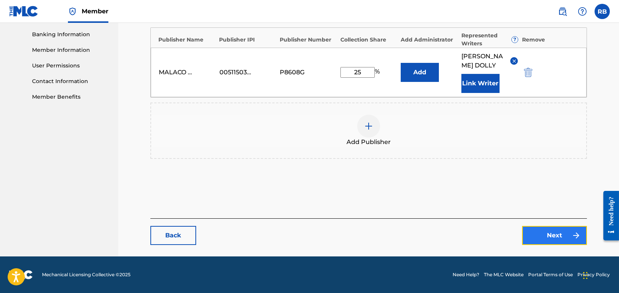
click at [551, 235] on link "Next" at bounding box center [554, 235] width 65 height 19
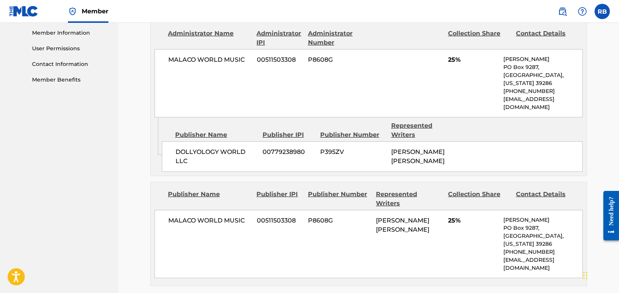
scroll to position [465, 0]
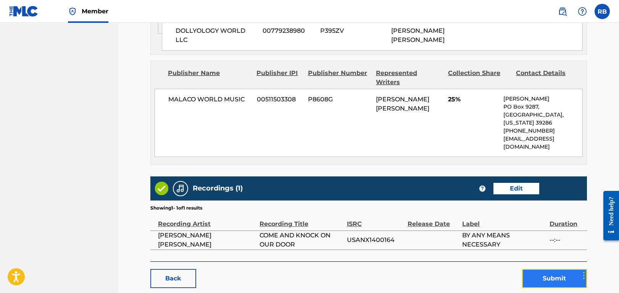
click at [545, 269] on button "Submit" at bounding box center [554, 278] width 65 height 19
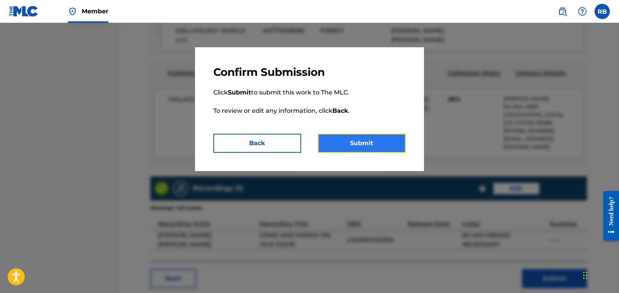
click at [367, 140] on button "Submit" at bounding box center [362, 143] width 88 height 19
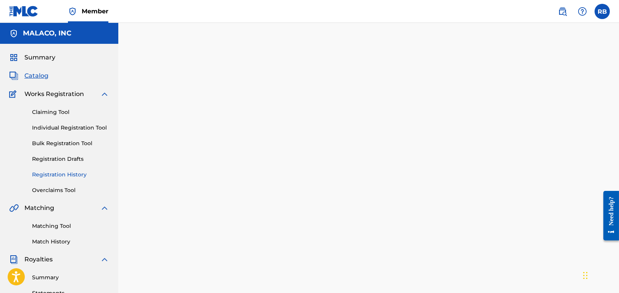
click at [71, 174] on link "Registration History" at bounding box center [70, 175] width 77 height 8
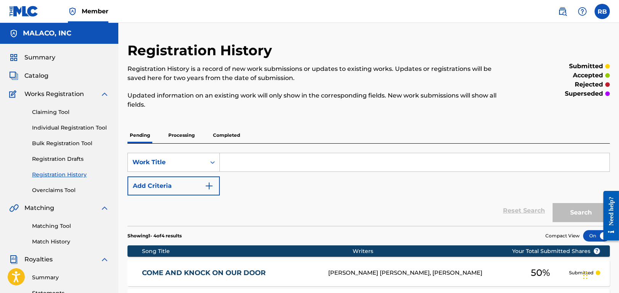
click at [180, 136] on p "Processing" at bounding box center [181, 135] width 31 height 16
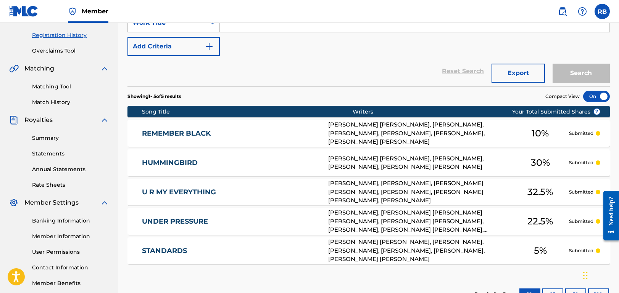
scroll to position [191, 0]
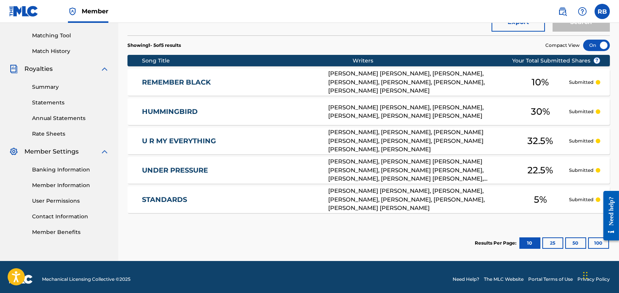
click at [191, 84] on link "REMEMBER BLACK" at bounding box center [230, 82] width 176 height 9
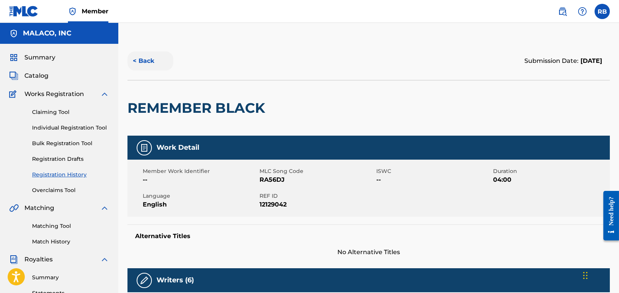
click at [150, 63] on button "< Back" at bounding box center [150, 60] width 46 height 19
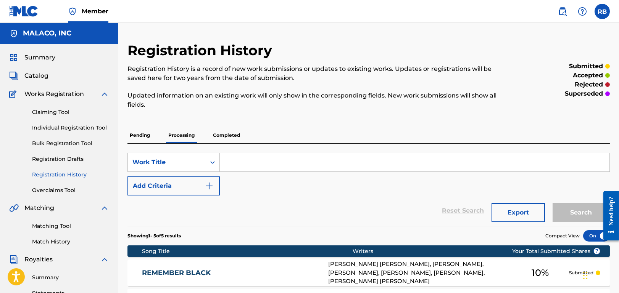
scroll to position [191, 0]
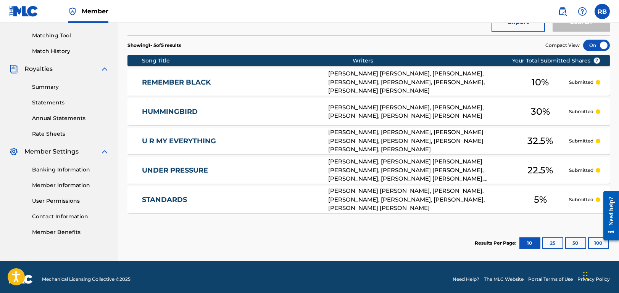
click at [208, 196] on link "STANDARDS" at bounding box center [230, 200] width 176 height 9
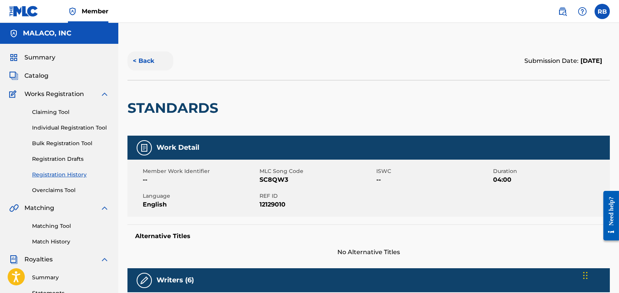
click at [144, 56] on button "< Back" at bounding box center [150, 60] width 46 height 19
